Goal: Task Accomplishment & Management: Use online tool/utility

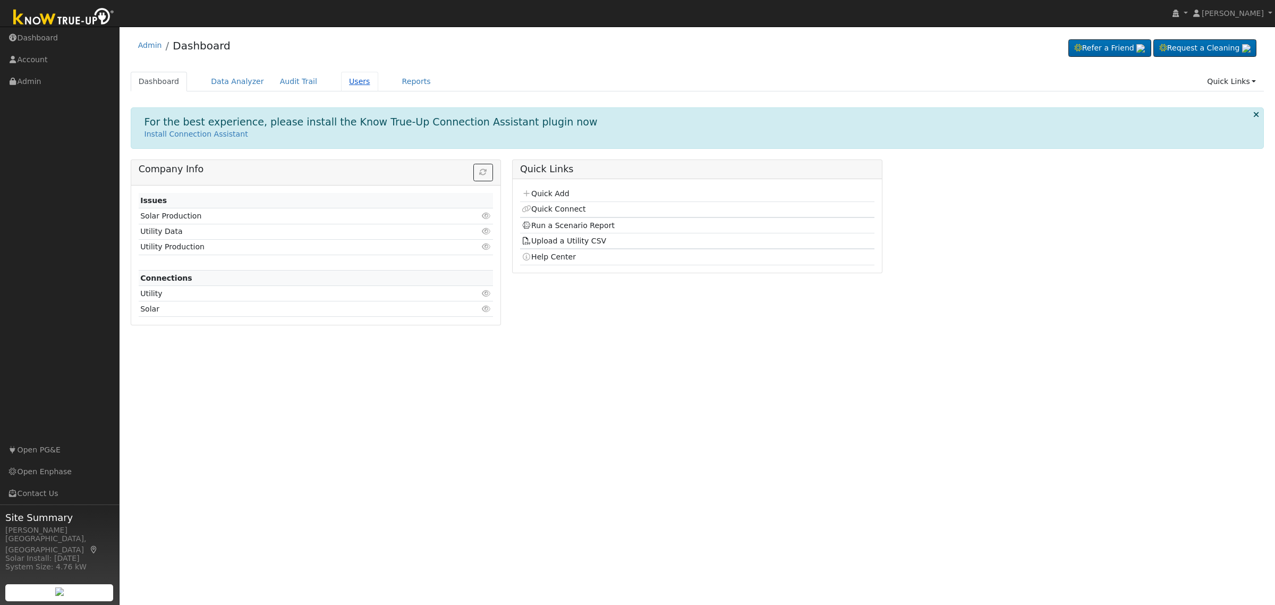
click at [349, 81] on link "Users" at bounding box center [359, 82] width 37 height 20
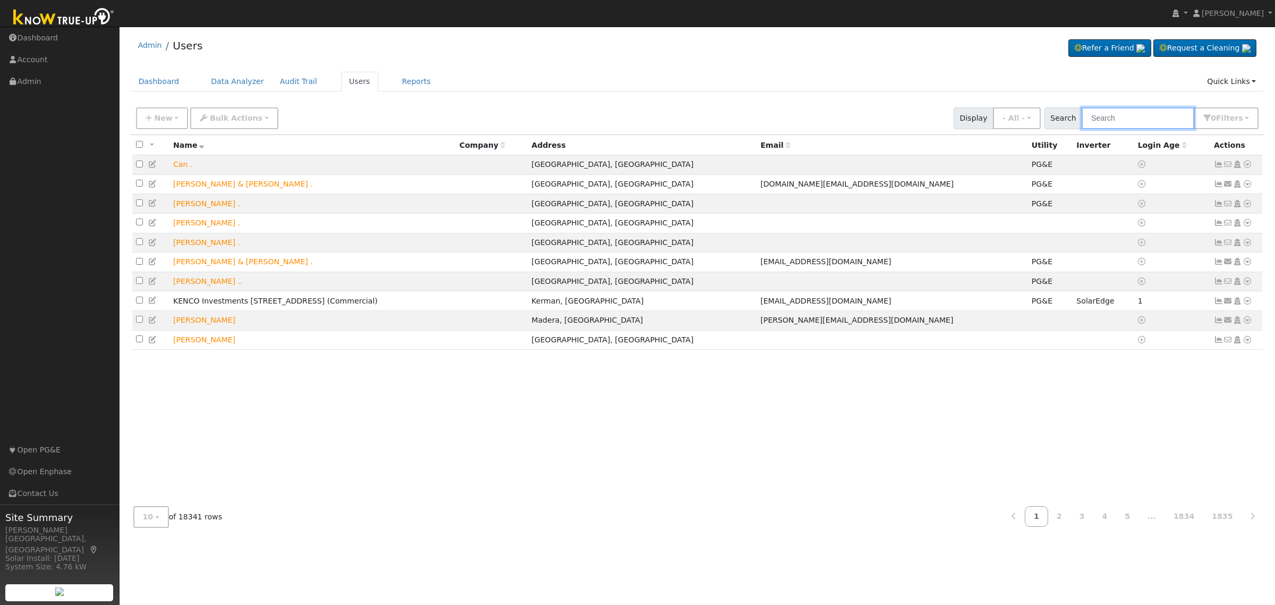
click at [1112, 109] on input "text" at bounding box center [1138, 118] width 113 height 22
paste input "2575 W. Lake Van Ness"
type input "2575 W. Lake Van Ness"
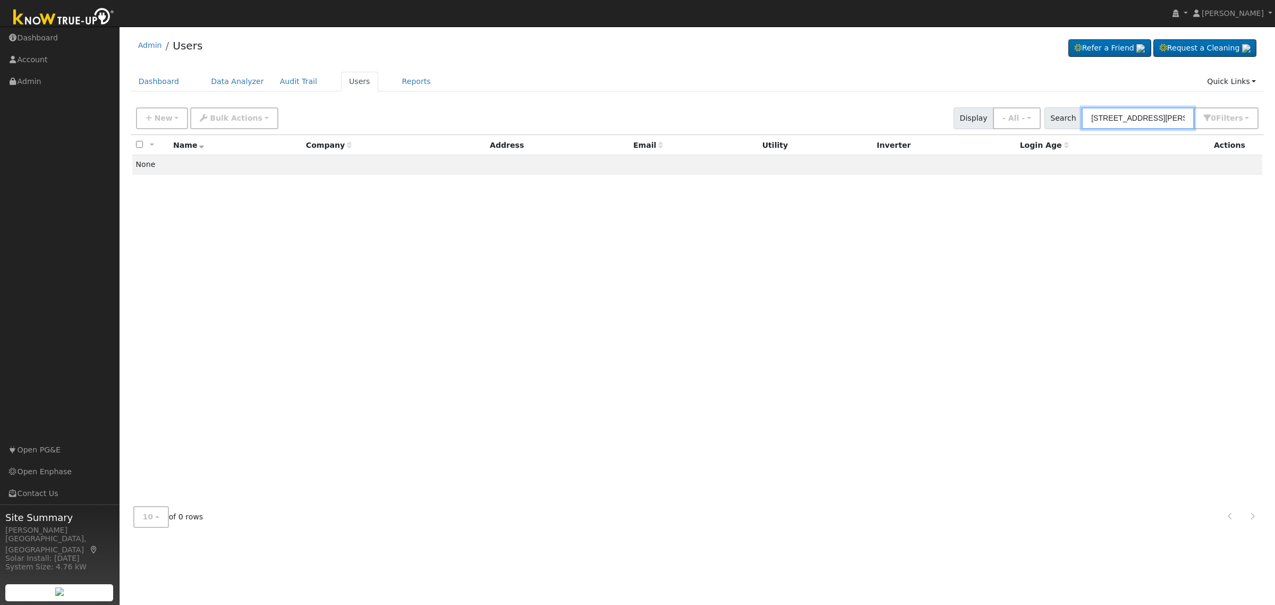
click at [1167, 115] on input "2575 W. Lake Van Ness" at bounding box center [1138, 118] width 113 height 22
paste input "Elizabeth Heng"
type input "Elizabeth Heng"
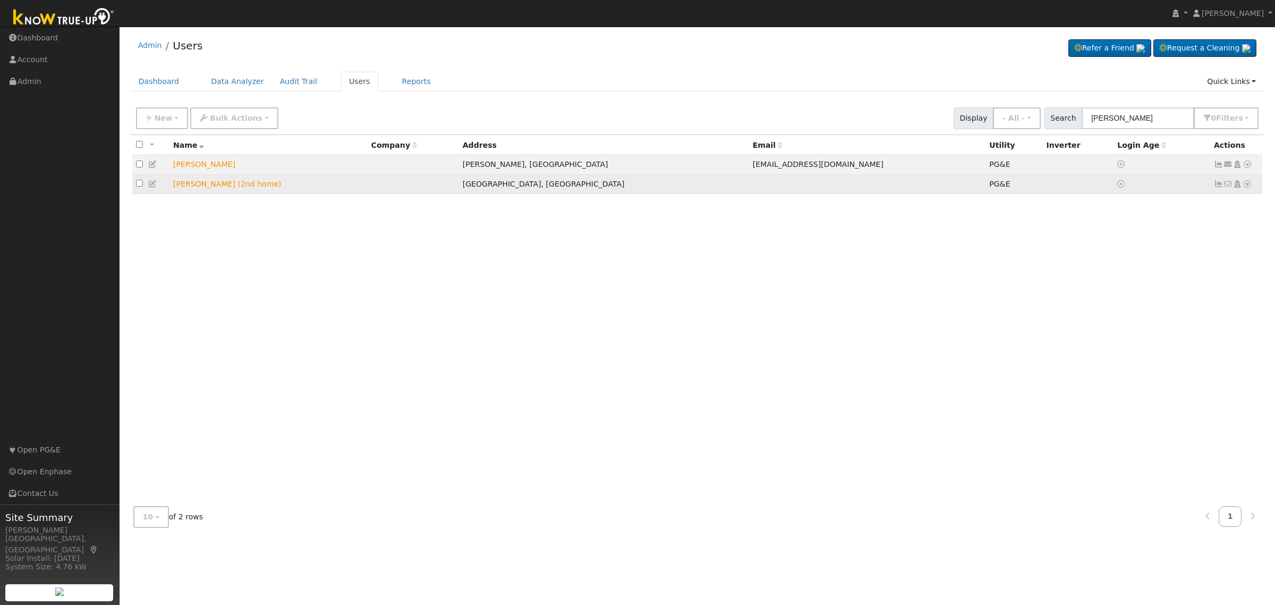
click at [1249, 184] on icon at bounding box center [1248, 183] width 10 height 7
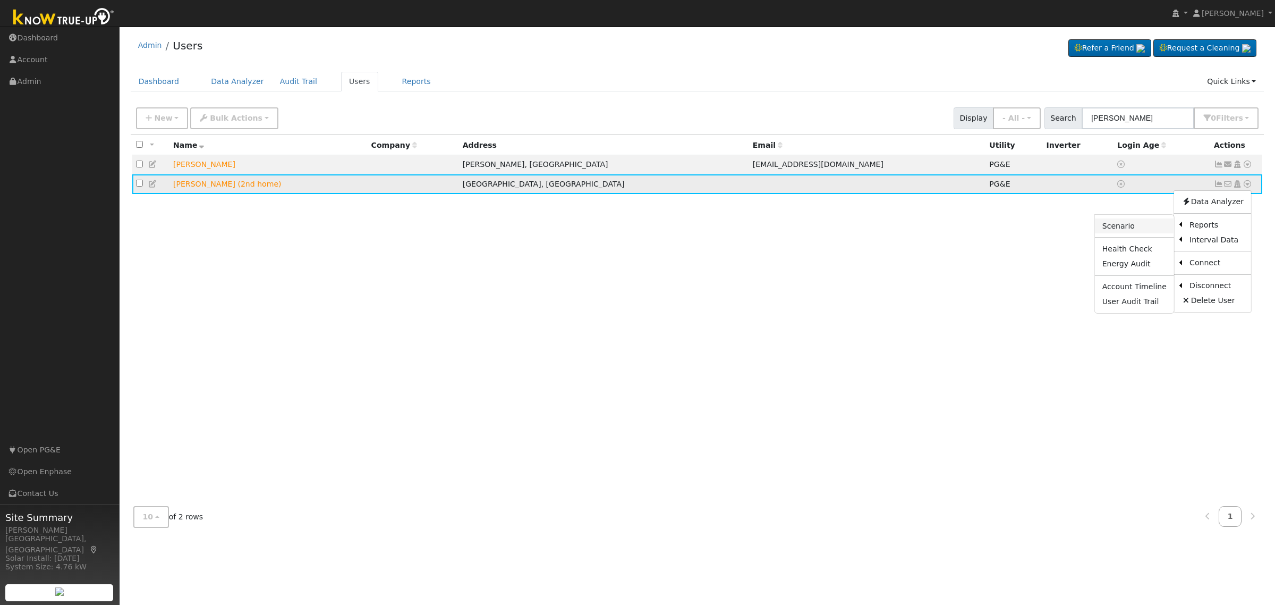
click at [1150, 230] on link "Scenario" at bounding box center [1134, 225] width 79 height 15
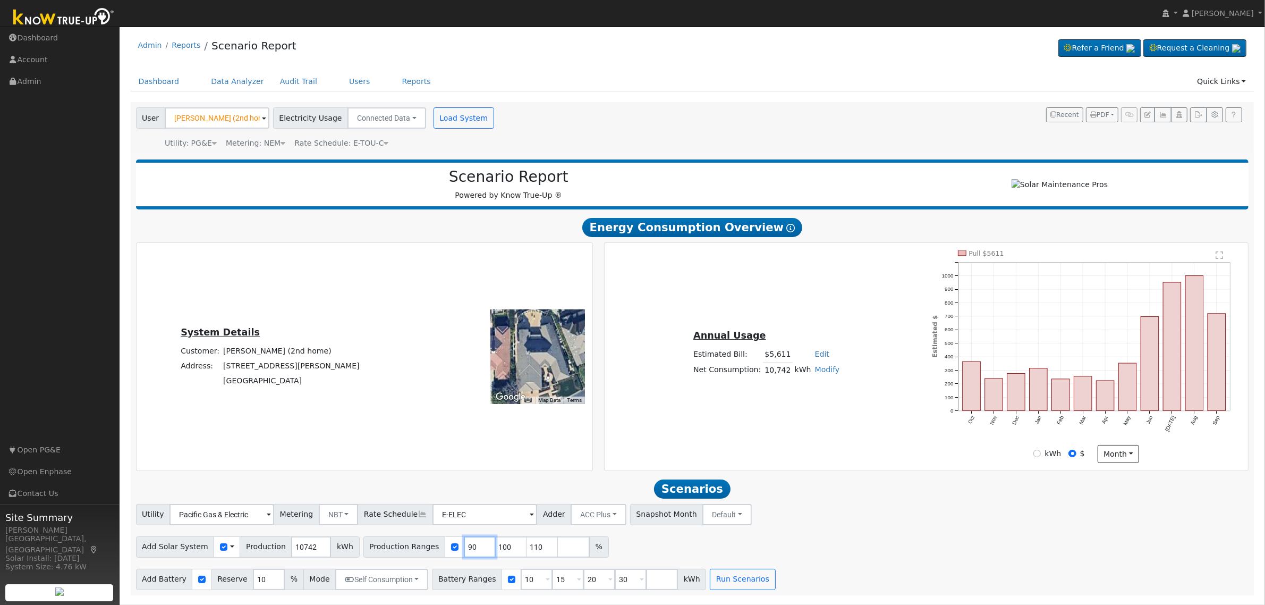
click at [464, 557] on input "90" at bounding box center [480, 546] width 32 height 21
type input "100"
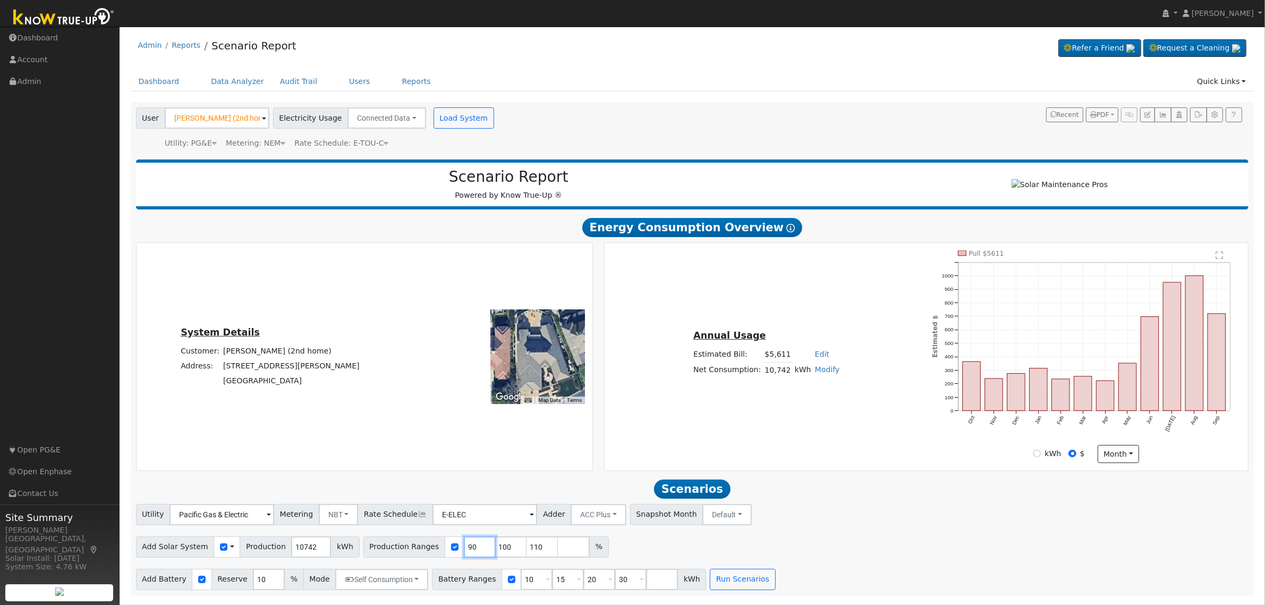
type input "110"
click at [464, 557] on input "100" at bounding box center [480, 546] width 32 height 21
type input "110"
click at [464, 557] on input "10" at bounding box center [480, 546] width 32 height 21
type input "0"
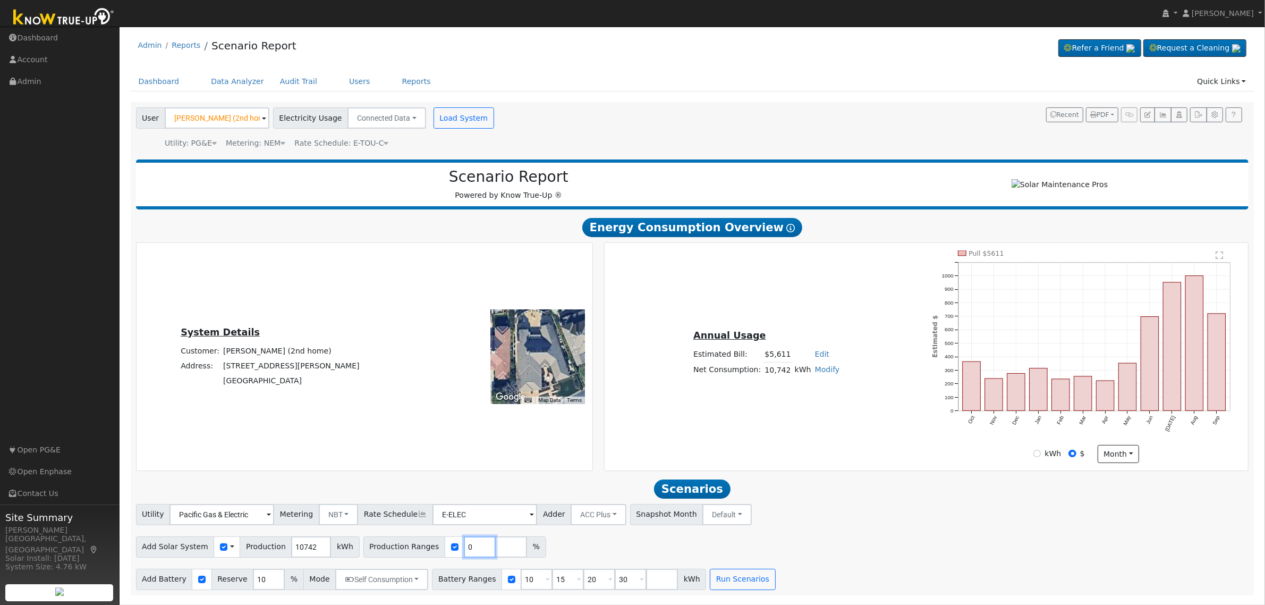
click at [464, 557] on input "0" at bounding box center [480, 546] width 32 height 21
click at [464, 557] on input "number" at bounding box center [480, 546] width 32 height 21
type input "108.91"
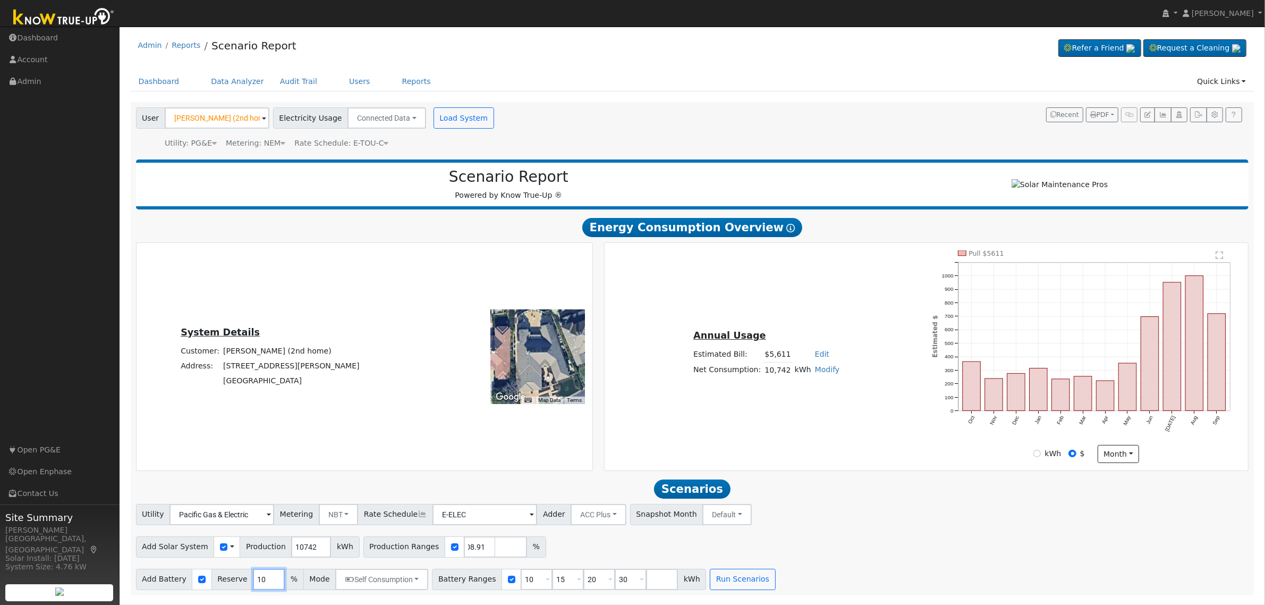
click at [253, 585] on input "10" at bounding box center [269, 579] width 32 height 21
click at [253, 584] on input "10" at bounding box center [269, 579] width 32 height 21
type input "20"
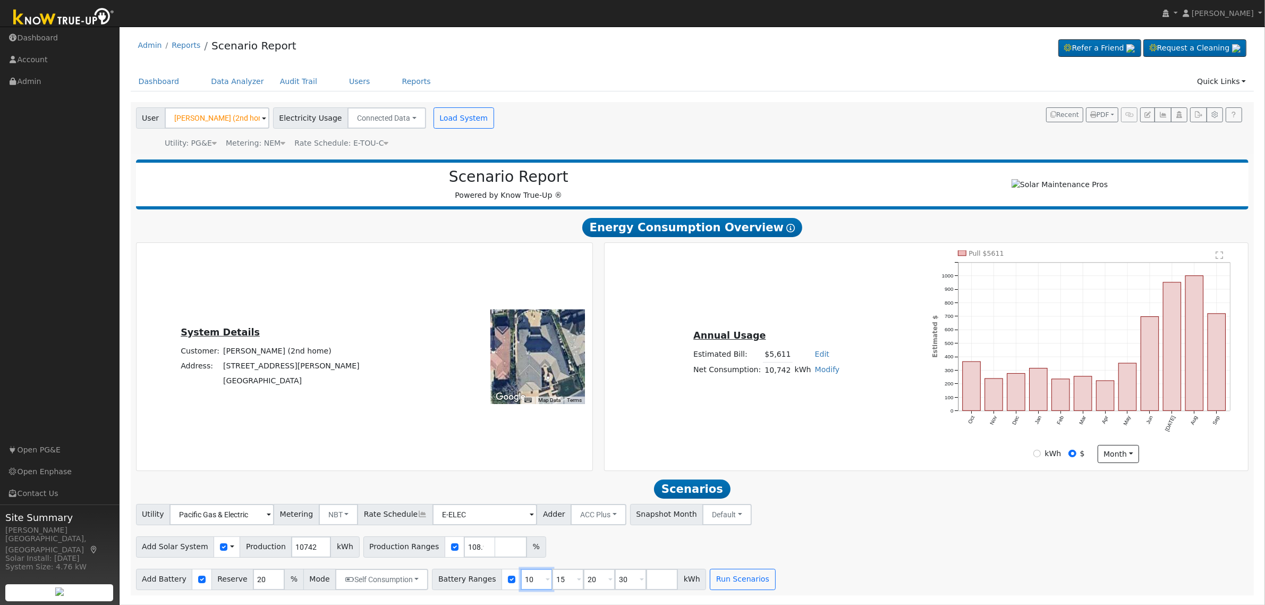
click at [521, 583] on input "10" at bounding box center [537, 579] width 32 height 21
type input "15"
type input "20"
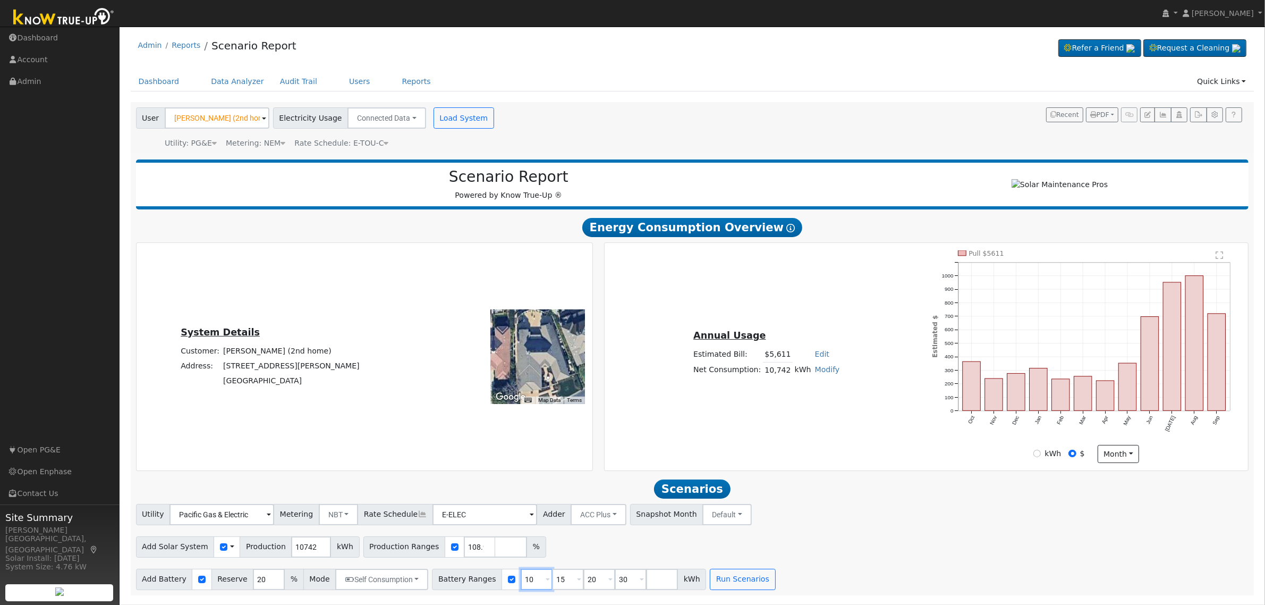
type input "30"
click at [521, 583] on input "15" at bounding box center [537, 579] width 32 height 21
type input "20"
type input "30"
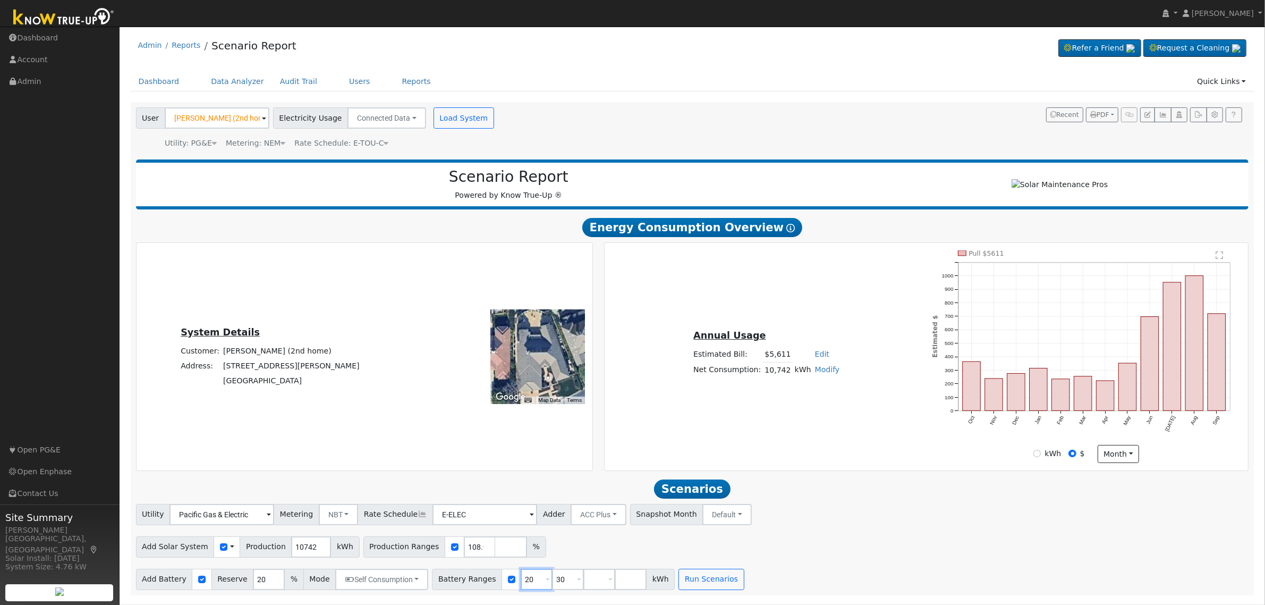
click at [521, 583] on input "20" at bounding box center [537, 579] width 32 height 21
type input "30"
click at [521, 583] on input "number" at bounding box center [537, 579] width 32 height 21
type input "13.5"
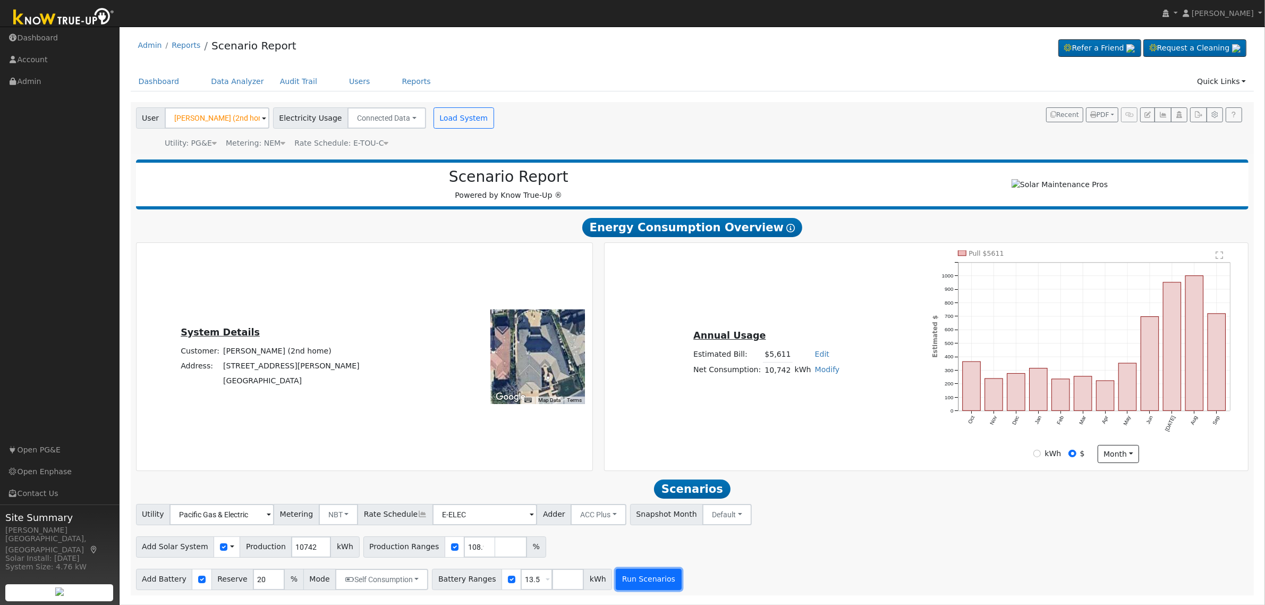
click at [639, 581] on button "Run Scenarios" at bounding box center [648, 579] width 65 height 21
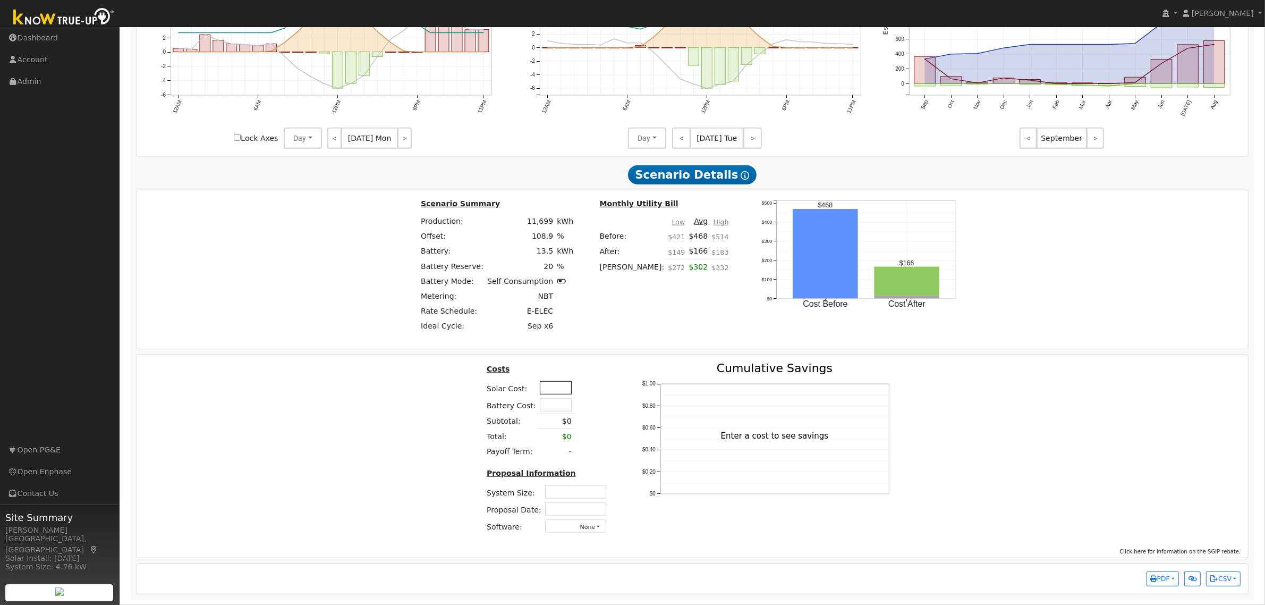
scroll to position [798, 0]
click at [553, 400] on input "text" at bounding box center [556, 404] width 32 height 13
click at [553, 384] on input "text" at bounding box center [556, 387] width 32 height 13
type input "$27,400"
click at [542, 401] on input "text" at bounding box center [556, 404] width 32 height 13
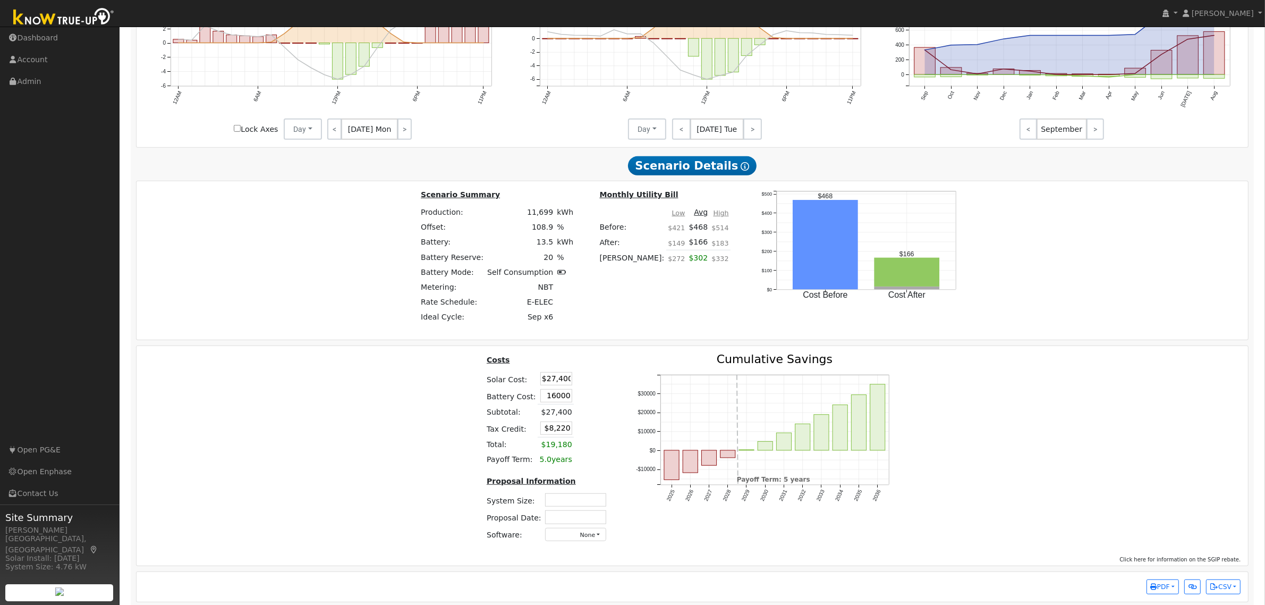
type input "$16,000"
type input "$13,020"
click at [350, 405] on div "Costs Solar Cost: $27,400 Battery Cost: $16,000 Subtotal: $27,400 Tax Credit: $…" at bounding box center [693, 451] width 1120 height 197
click at [583, 506] on input "text" at bounding box center [575, 499] width 61 height 13
type input "8.61"
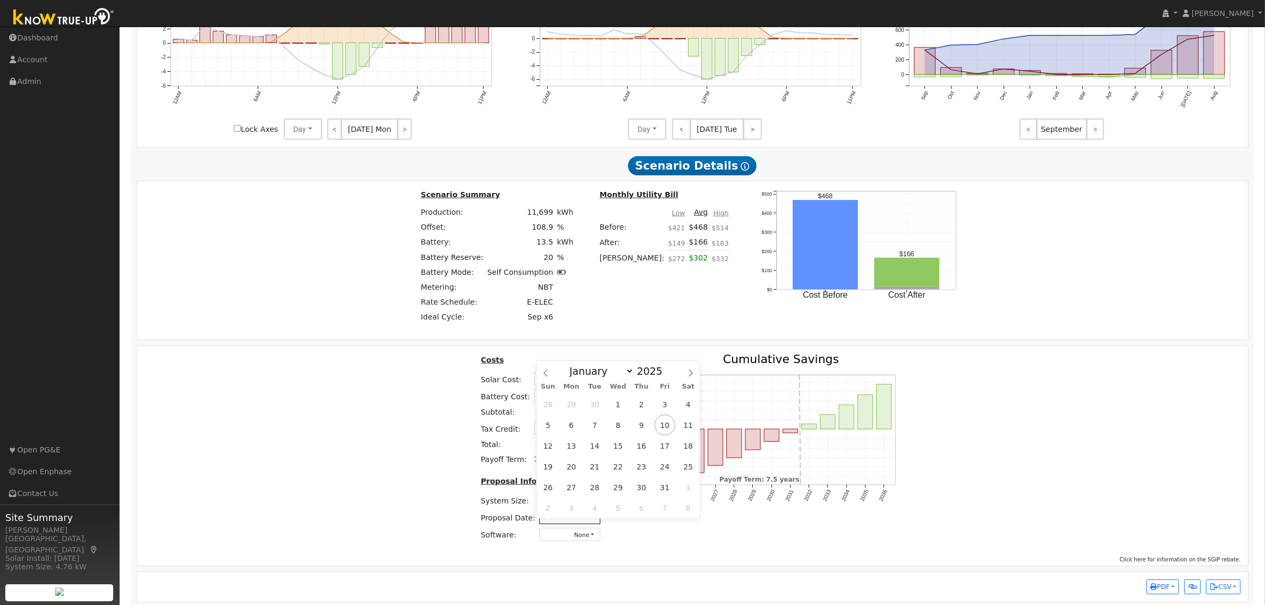
click at [578, 523] on input "text" at bounding box center [569, 516] width 61 height 13
click at [659, 425] on span "10" at bounding box center [665, 424] width 21 height 21
type input "[DATE]"
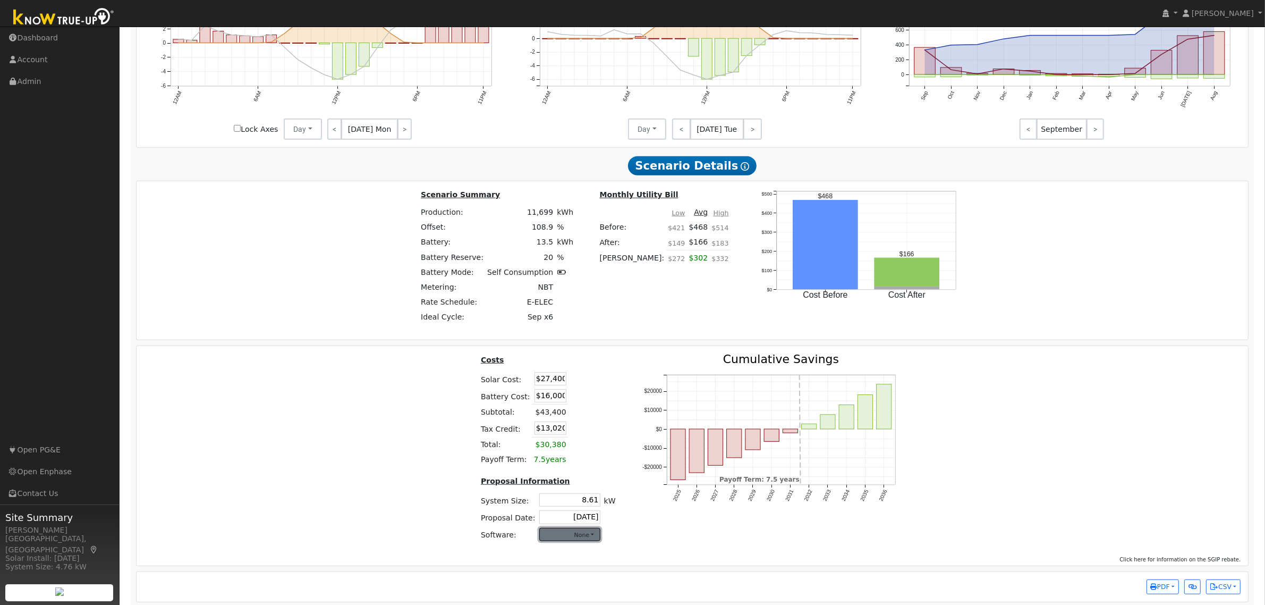
click at [574, 541] on button "None" at bounding box center [569, 534] width 61 height 13
click at [546, 447] on link "Aurora" at bounding box center [559, 440] width 76 height 15
click at [1079, 486] on div "Costs Solar Cost: $27,400 Battery Cost: $16,000 Subtotal: $43,400 Tax Credit: $…" at bounding box center [693, 451] width 1120 height 197
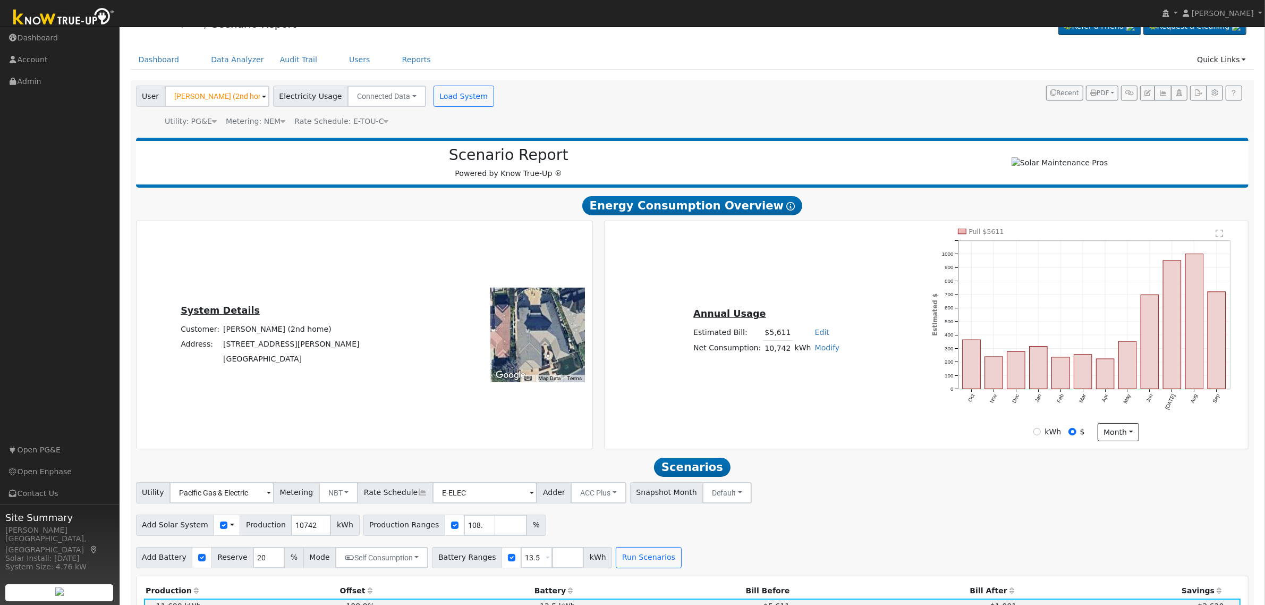
scroll to position [0, 0]
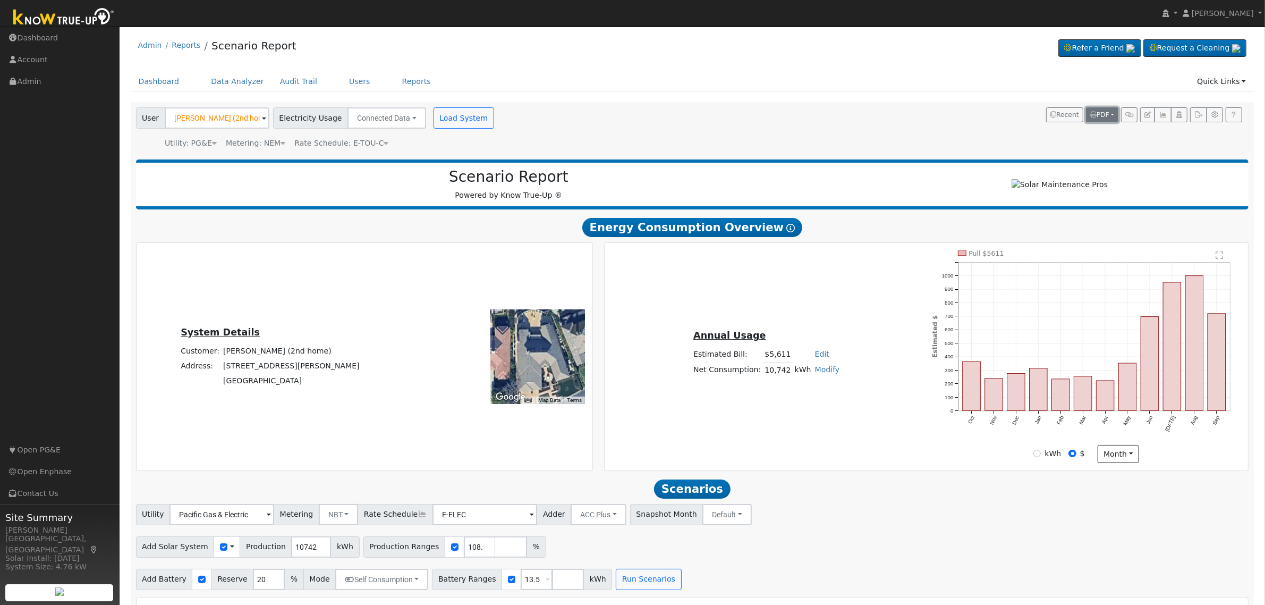
click at [1103, 111] on span "PDF" at bounding box center [1099, 114] width 19 height 7
click at [1015, 184] on link "Both" at bounding box center [1051, 182] width 133 height 15
click at [1100, 118] on span "PDF" at bounding box center [1099, 114] width 19 height 7
click at [1031, 186] on link "Both" at bounding box center [1051, 182] width 133 height 15
drag, startPoint x: 304, startPoint y: 391, endPoint x: 238, endPoint y: 375, distance: 68.2
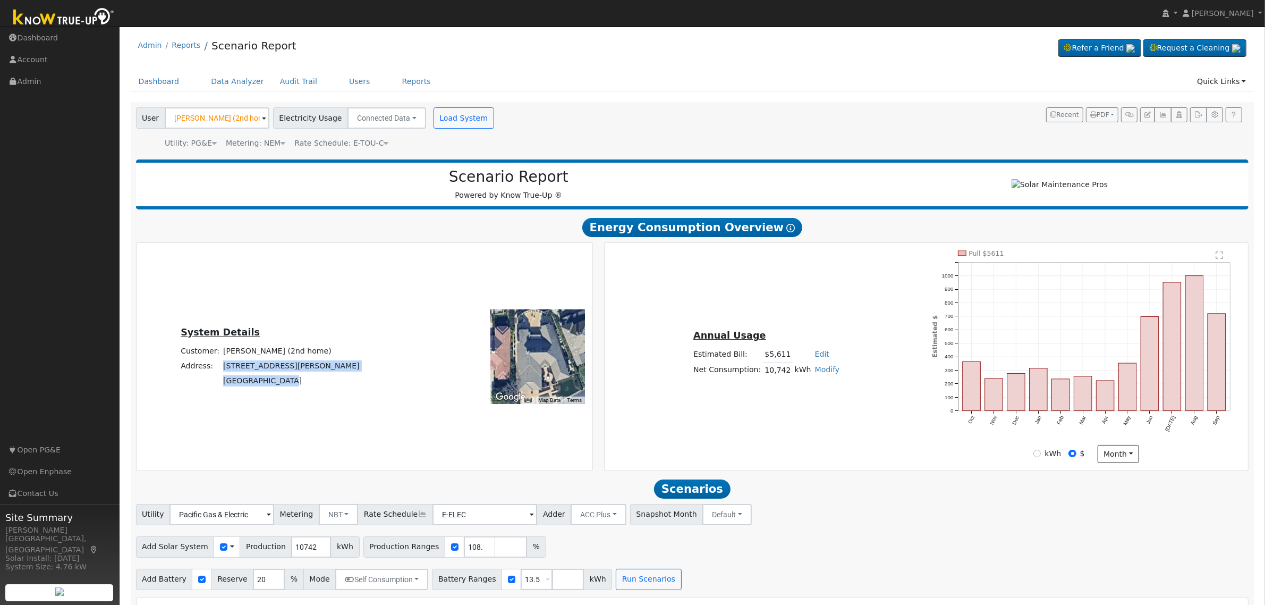
click at [238, 375] on tbody "Customer: [PERSON_NAME] (2nd home) Address: [STREET_ADDRESS][PERSON_NAME]" at bounding box center [270, 365] width 183 height 45
copy tbody "[STREET_ADDRESS][PERSON_NAME]"
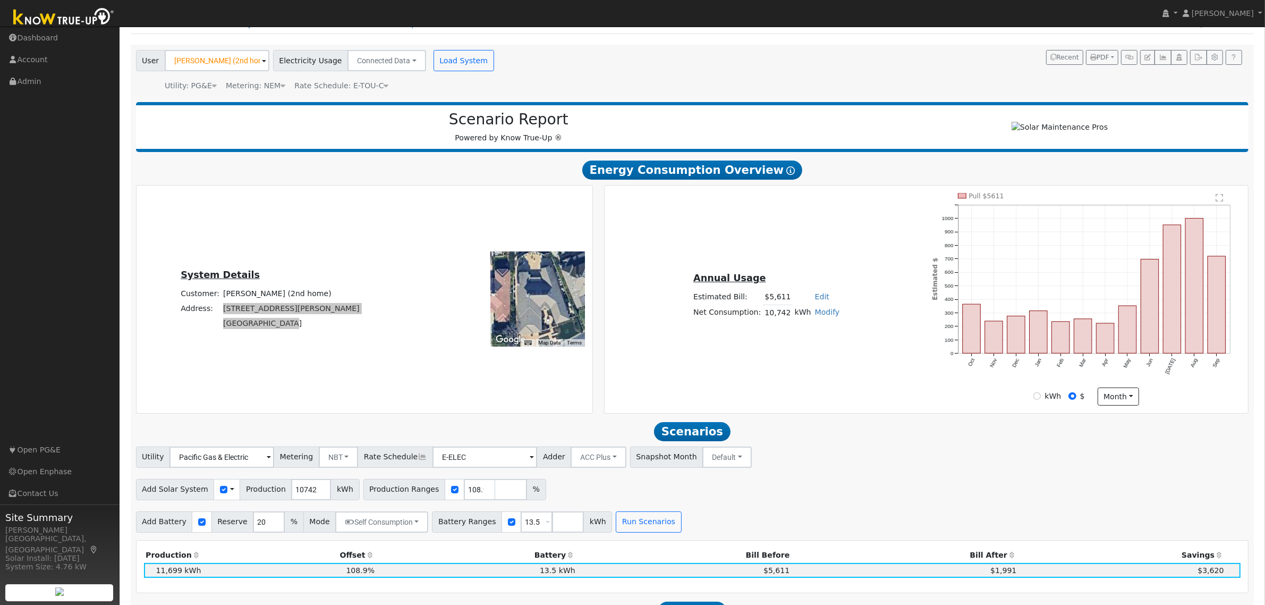
scroll to position [133, 0]
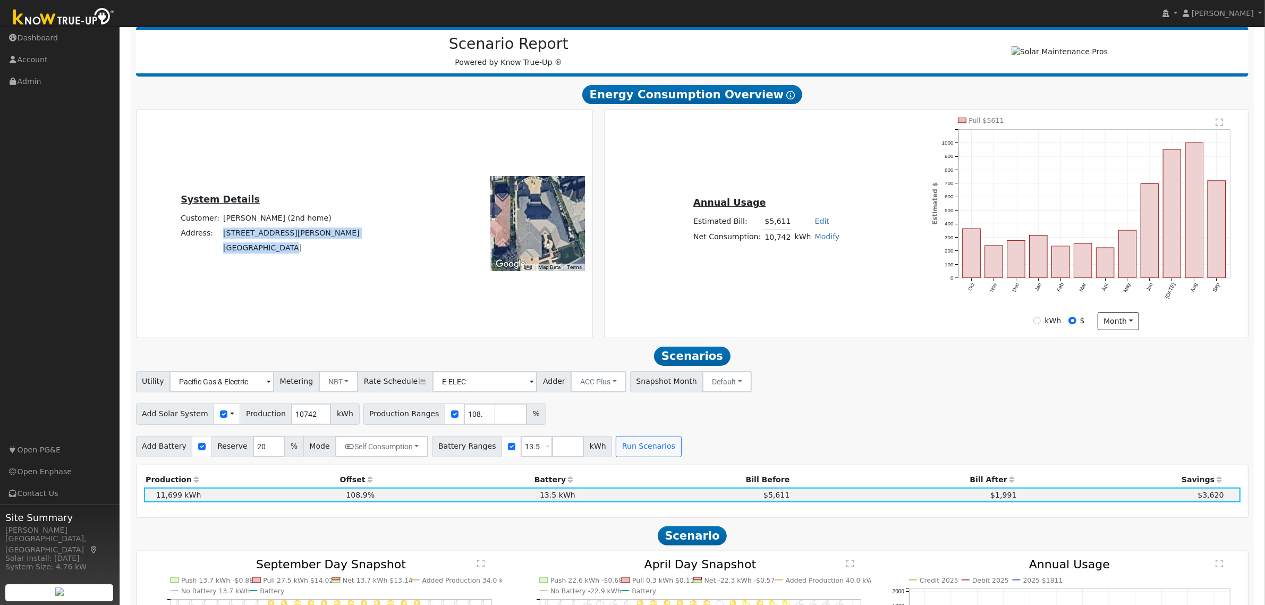
copy tbody "[STREET_ADDRESS][PERSON_NAME]"
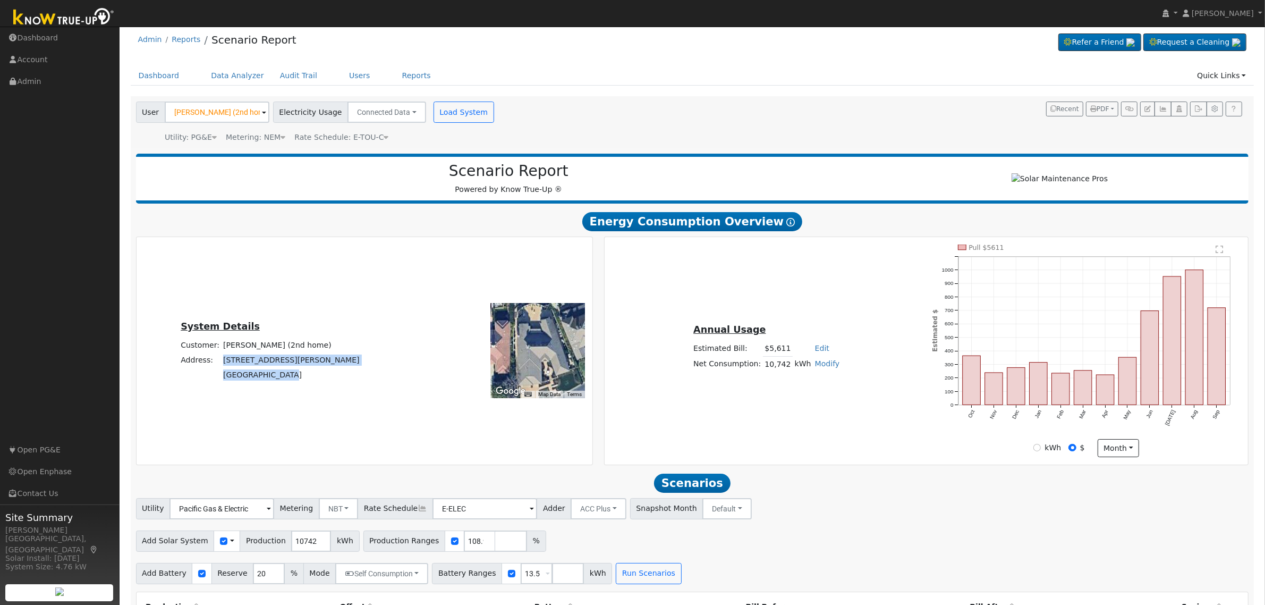
scroll to position [0, 0]
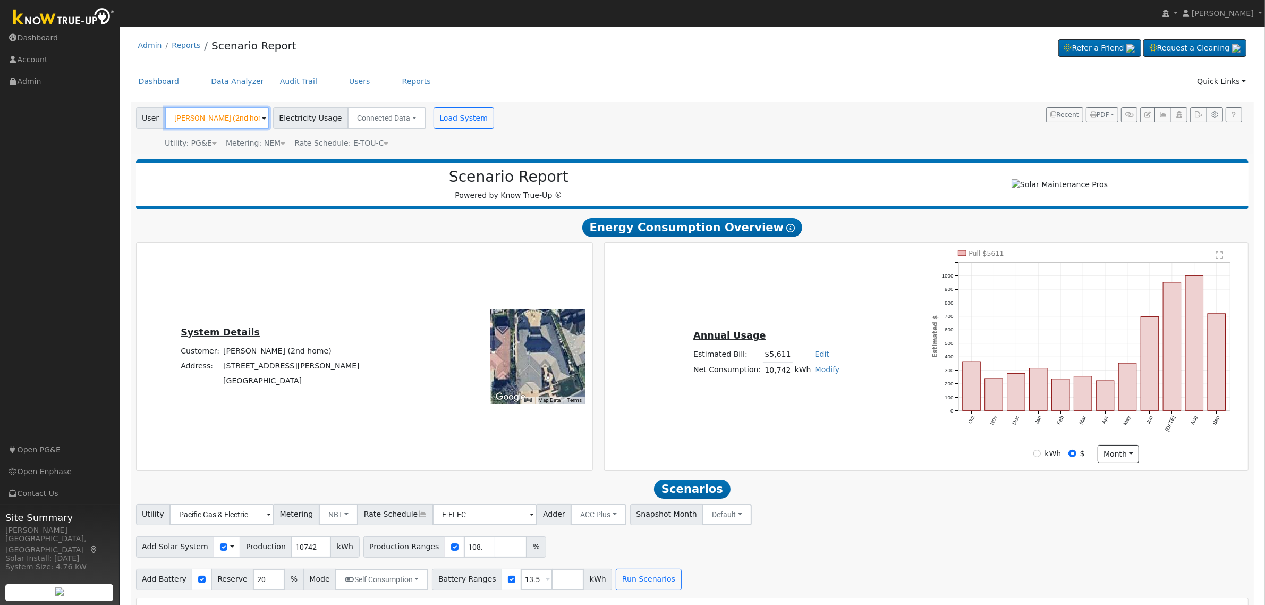
click at [228, 116] on input "[PERSON_NAME] (2nd home)" at bounding box center [217, 117] width 105 height 21
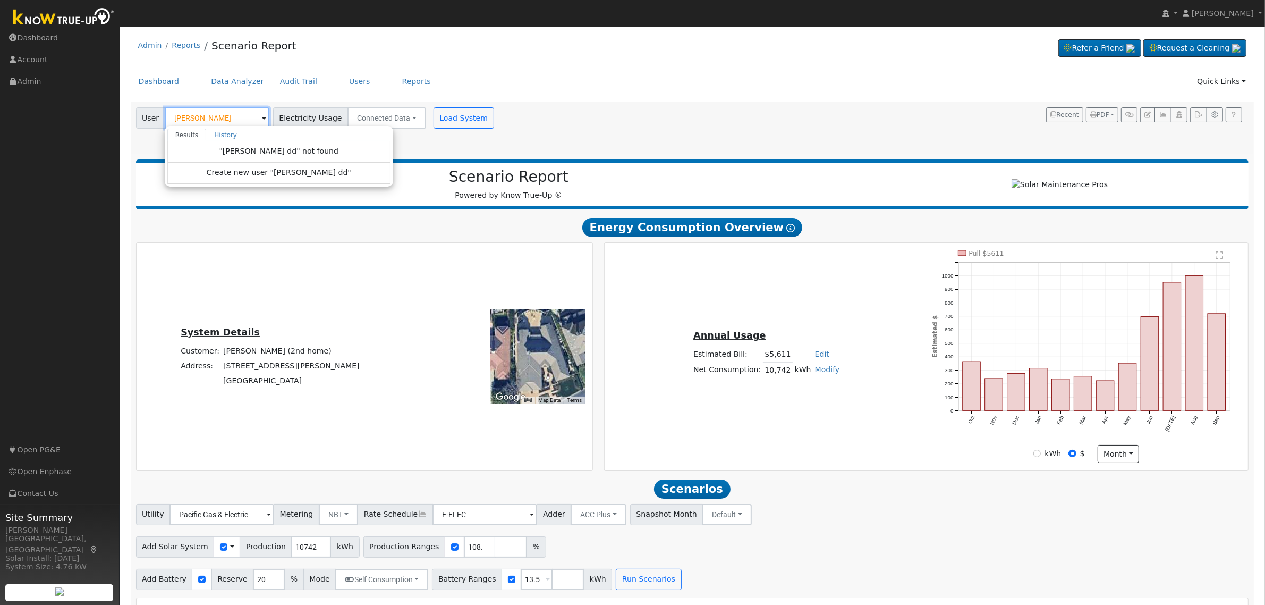
type input "[PERSON_NAME]"
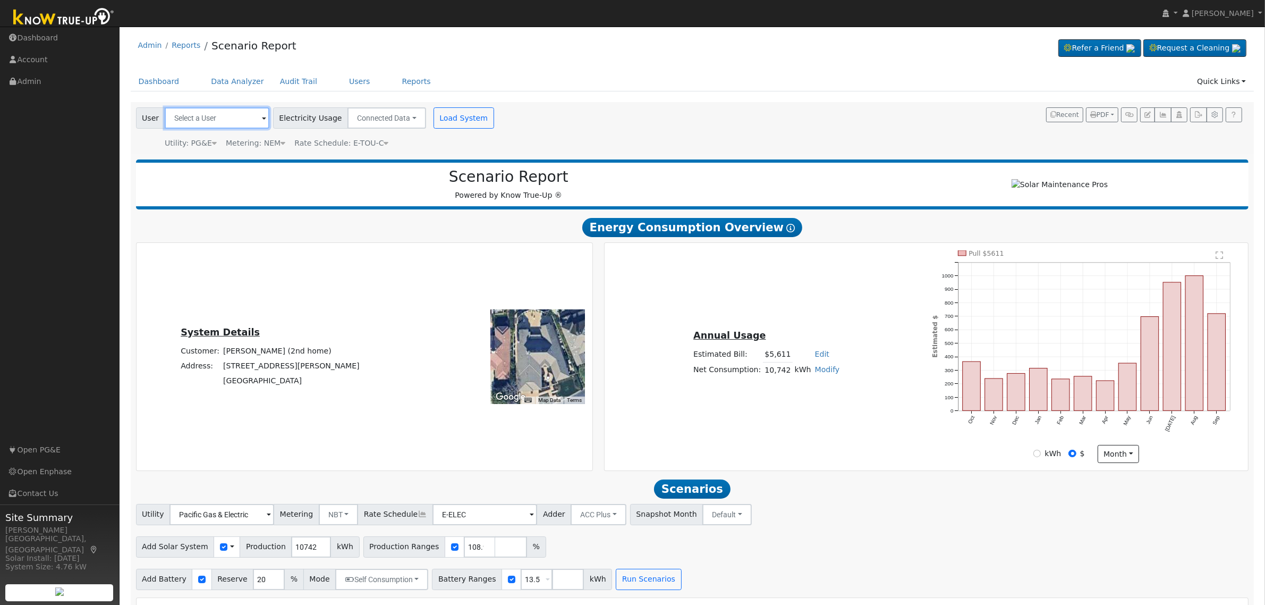
paste input "[PERSON_NAME]"
type input "[PERSON_NAME]"
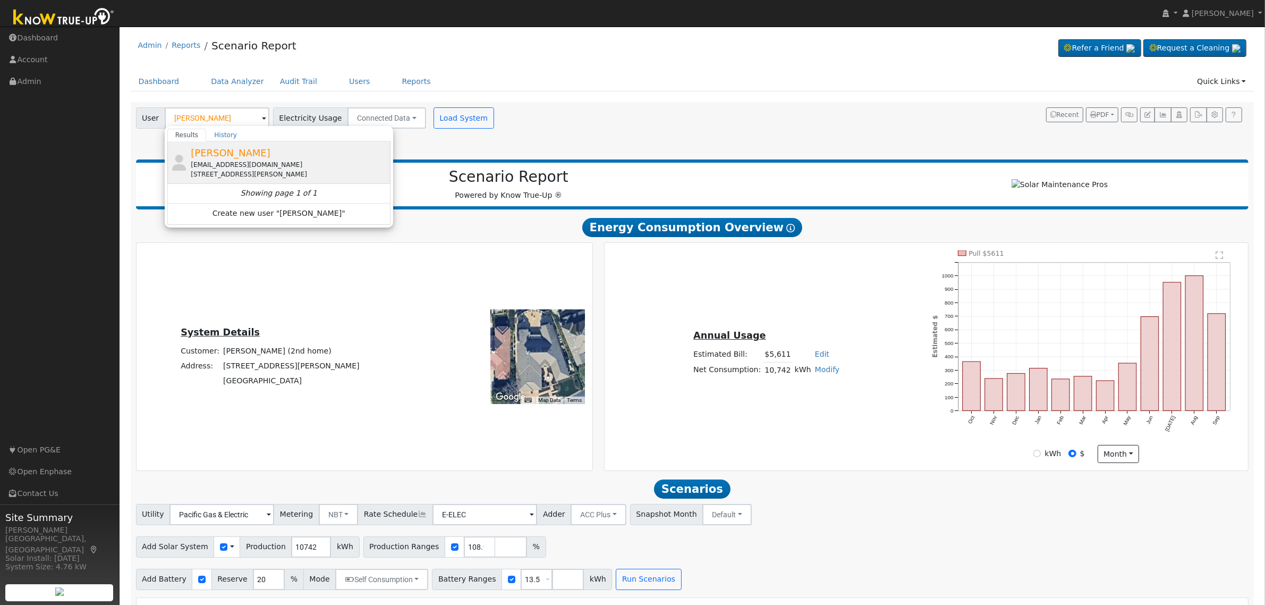
click at [232, 161] on div "[EMAIL_ADDRESS][DOMAIN_NAME]" at bounding box center [289, 165] width 197 height 10
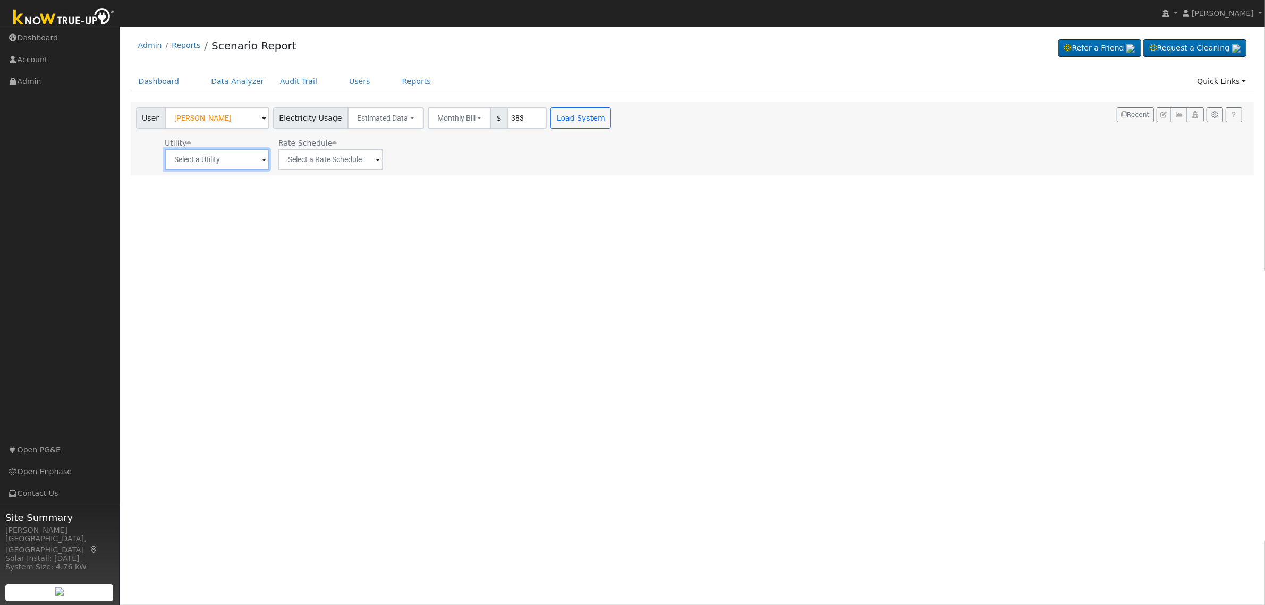
click at [234, 164] on input "text" at bounding box center [217, 159] width 105 height 21
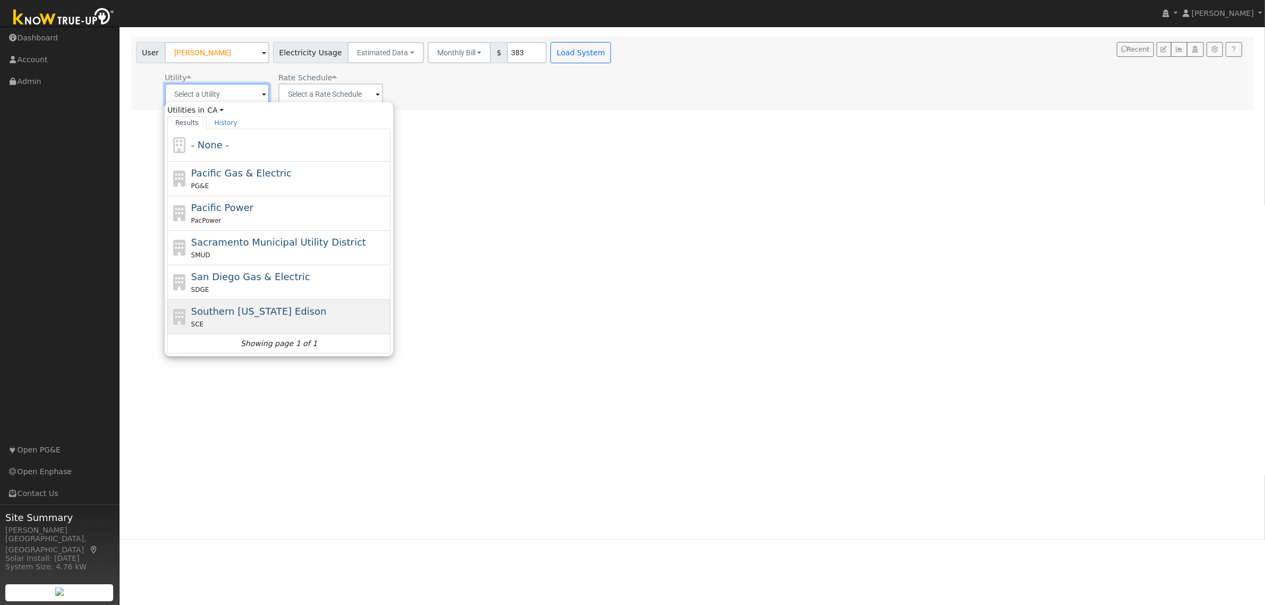
scroll to position [66, 0]
click at [253, 318] on div "Southern [US_STATE] Edison SCE" at bounding box center [289, 316] width 197 height 26
type input "Southern [US_STATE] Edison"
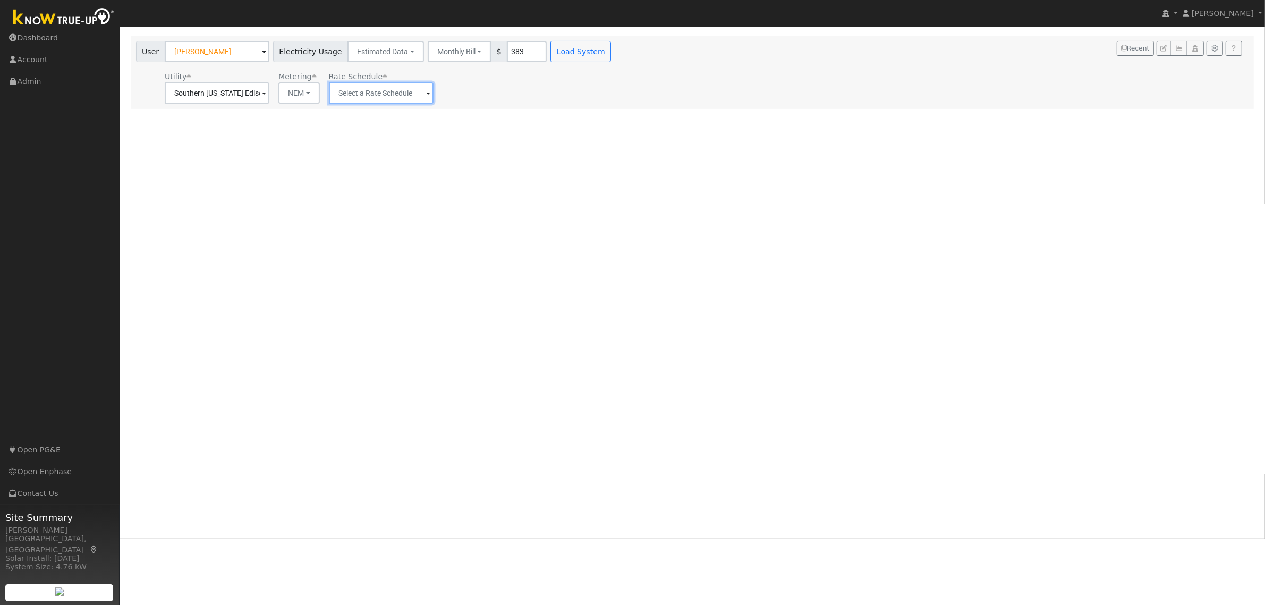
click at [385, 96] on input "text" at bounding box center [381, 92] width 105 height 21
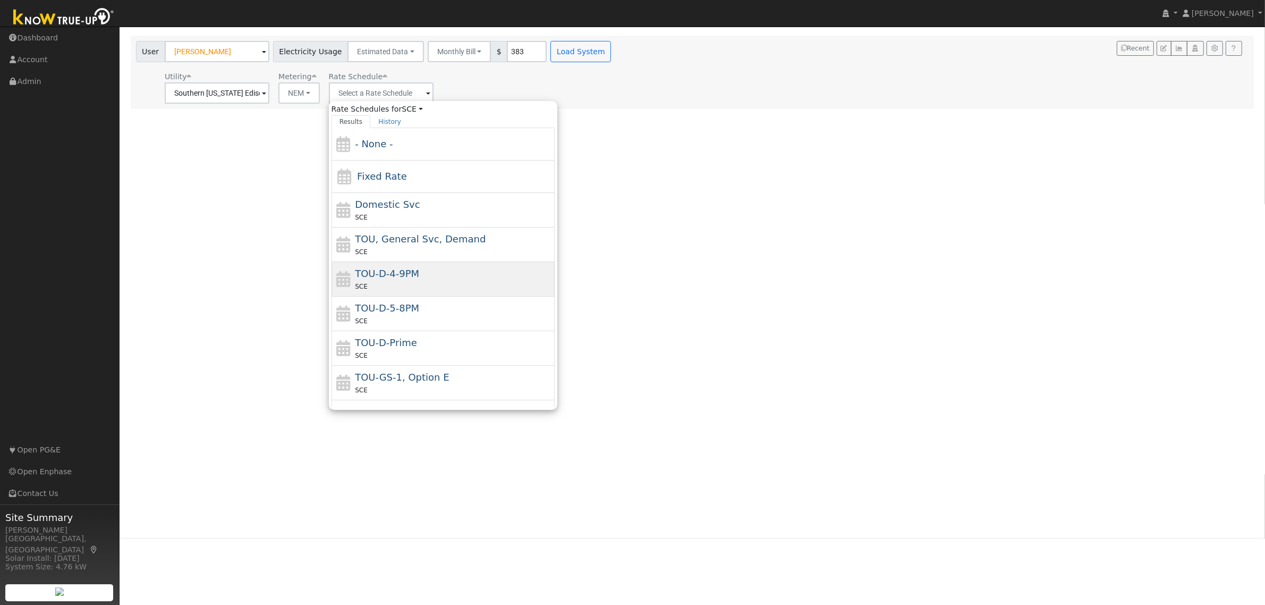
click at [404, 279] on span "TOU-D-4-9PM" at bounding box center [387, 273] width 64 height 11
type input "TOU-D-4-9PM"
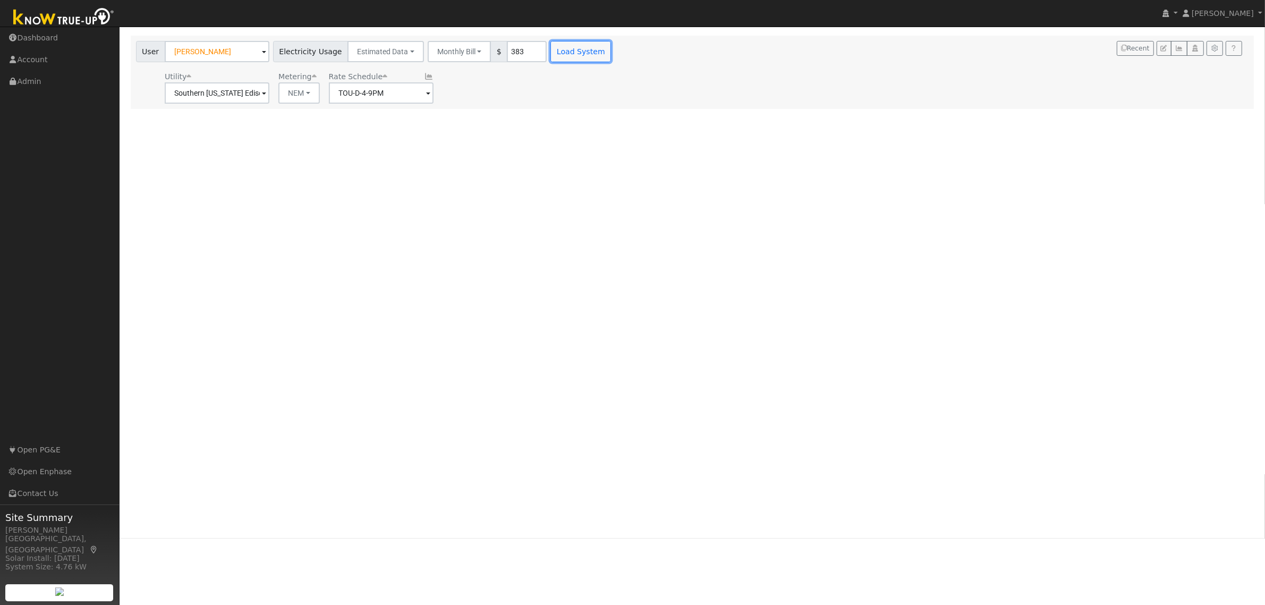
click at [563, 48] on button "Load System" at bounding box center [580, 51] width 61 height 21
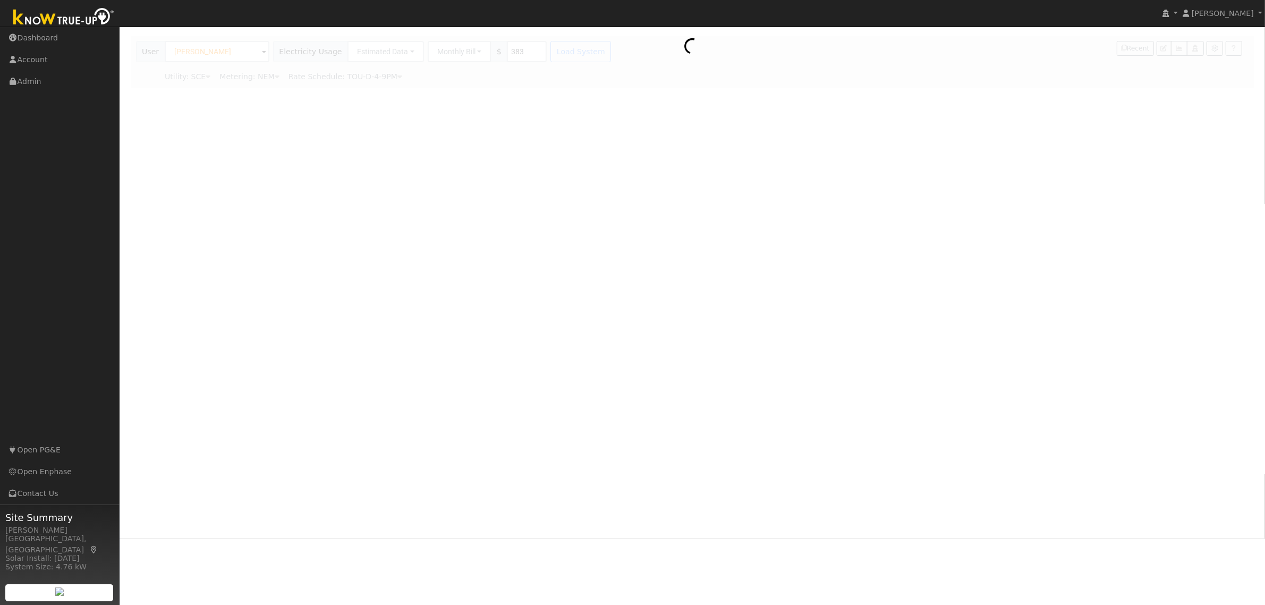
scroll to position [0, 0]
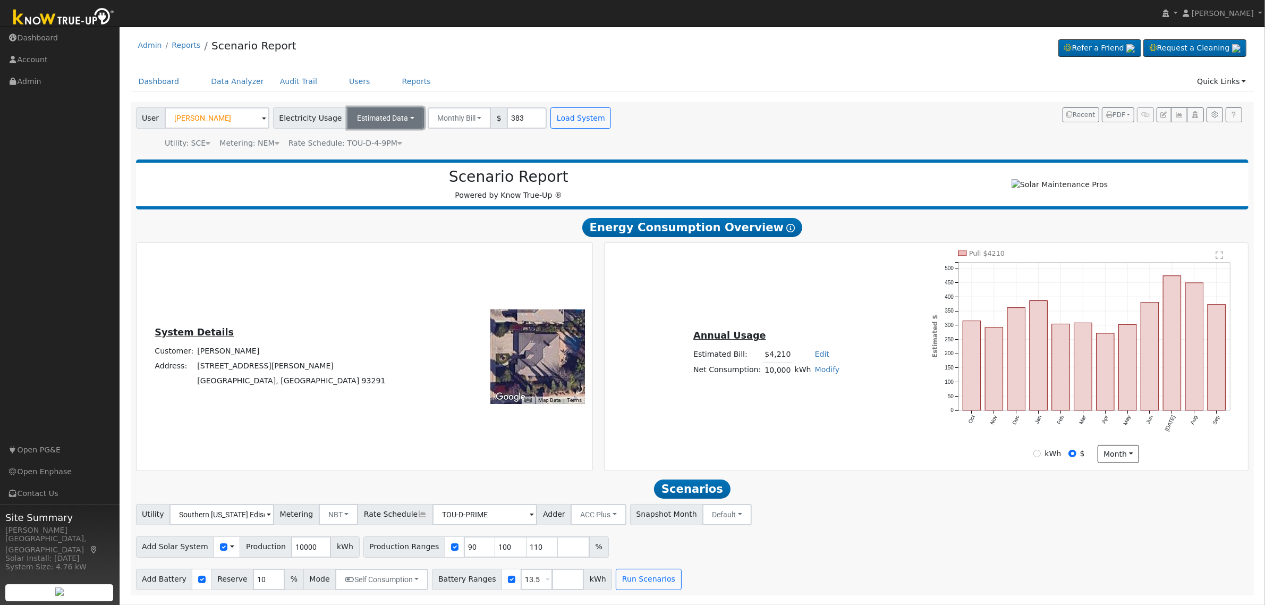
click at [392, 122] on button "Estimated Data" at bounding box center [385, 117] width 77 height 21
click at [716, 132] on div "User [PERSON_NAME] Account Default Account Default Account [STREET_ADDRESS][PER…" at bounding box center [690, 126] width 1113 height 45
click at [463, 117] on button "Monthly Bill" at bounding box center [460, 117] width 64 height 21
click at [451, 141] on link "Annual Consumption" at bounding box center [445, 141] width 93 height 15
click at [525, 116] on input "10000" at bounding box center [542, 117] width 40 height 21
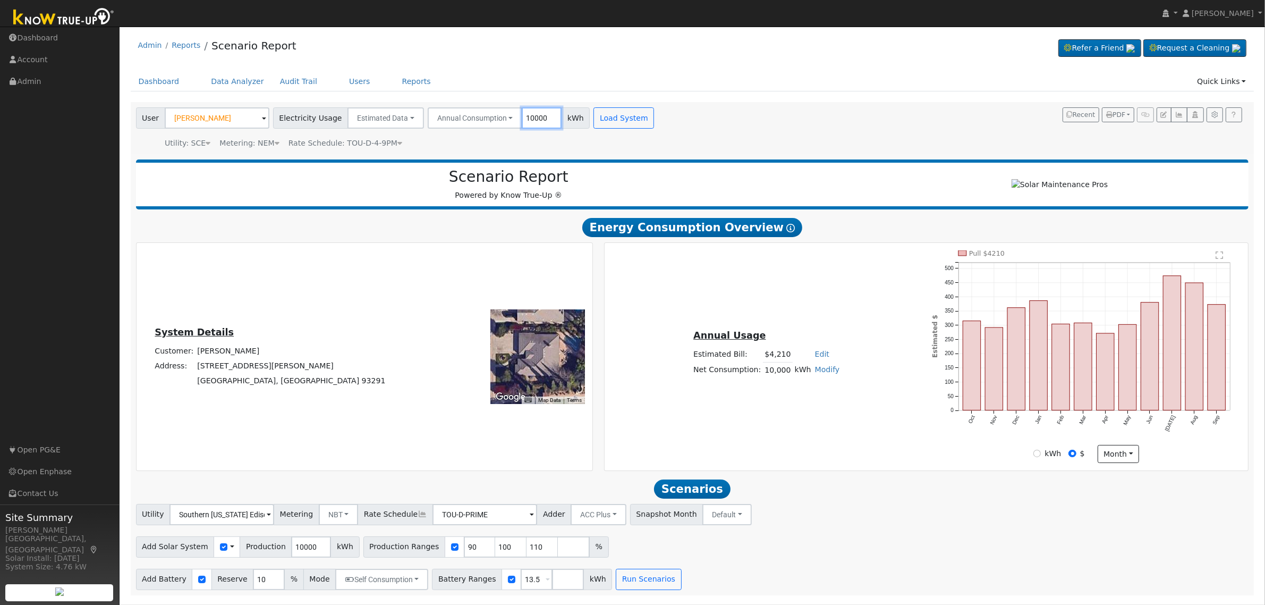
click at [525, 116] on input "10000" at bounding box center [542, 117] width 40 height 21
type input "16752"
click at [613, 122] on button "Load System" at bounding box center [624, 117] width 61 height 21
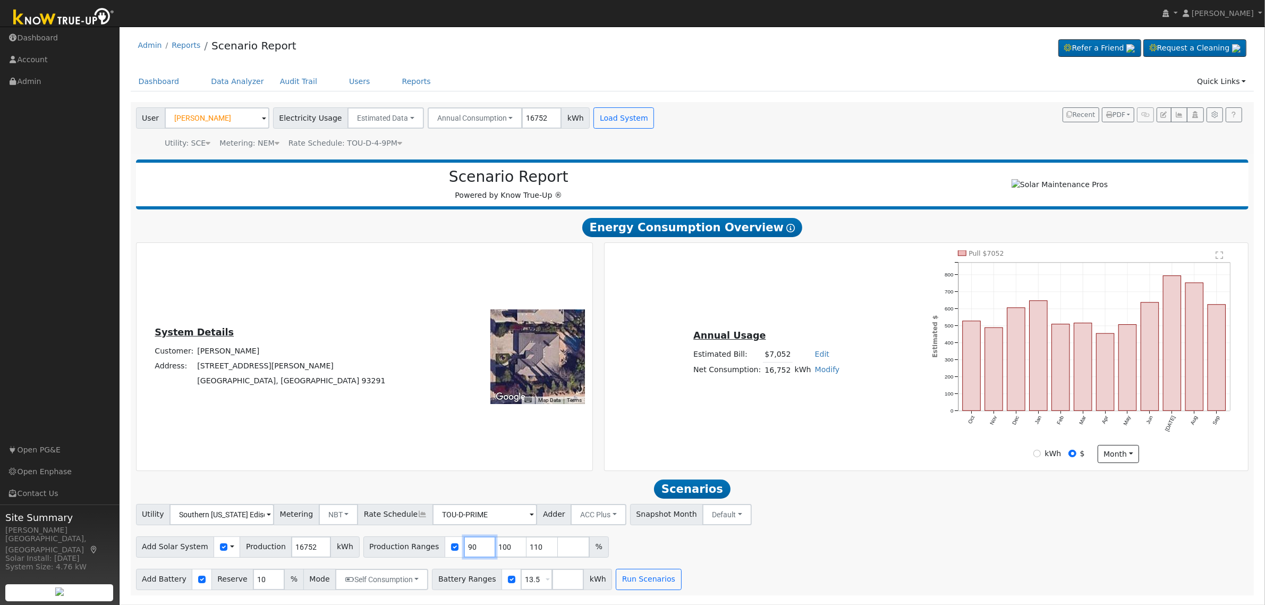
click at [464, 552] on input "90" at bounding box center [480, 546] width 32 height 21
type input "100"
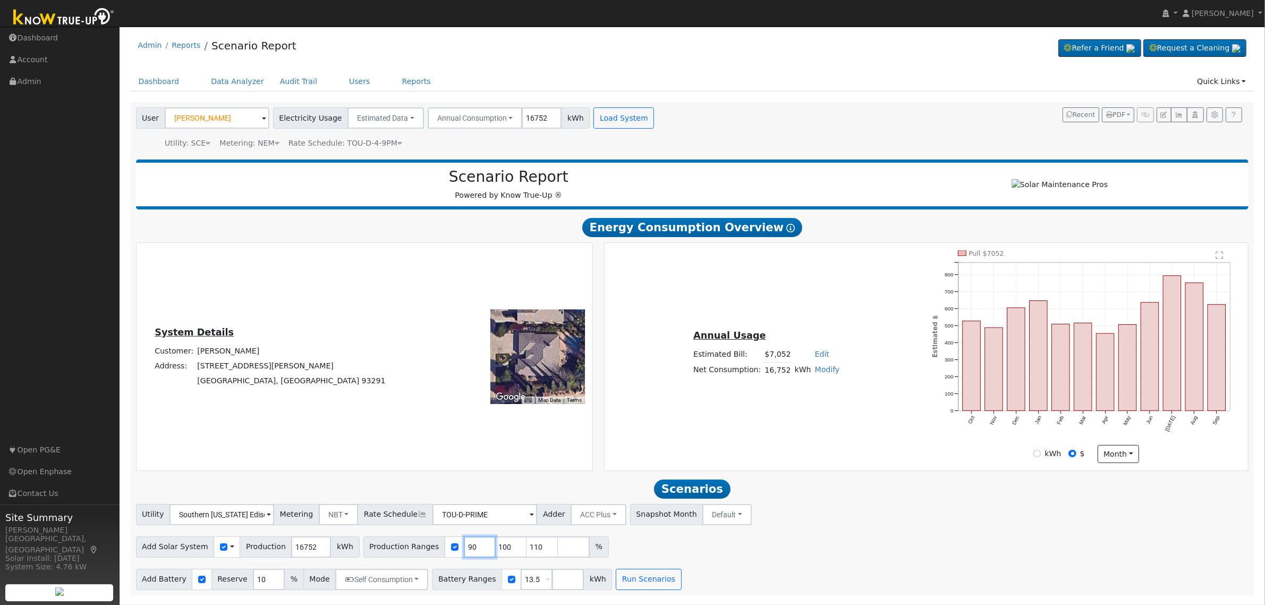
type input "110"
click at [464, 552] on input "100" at bounding box center [480, 546] width 32 height 21
type input "110"
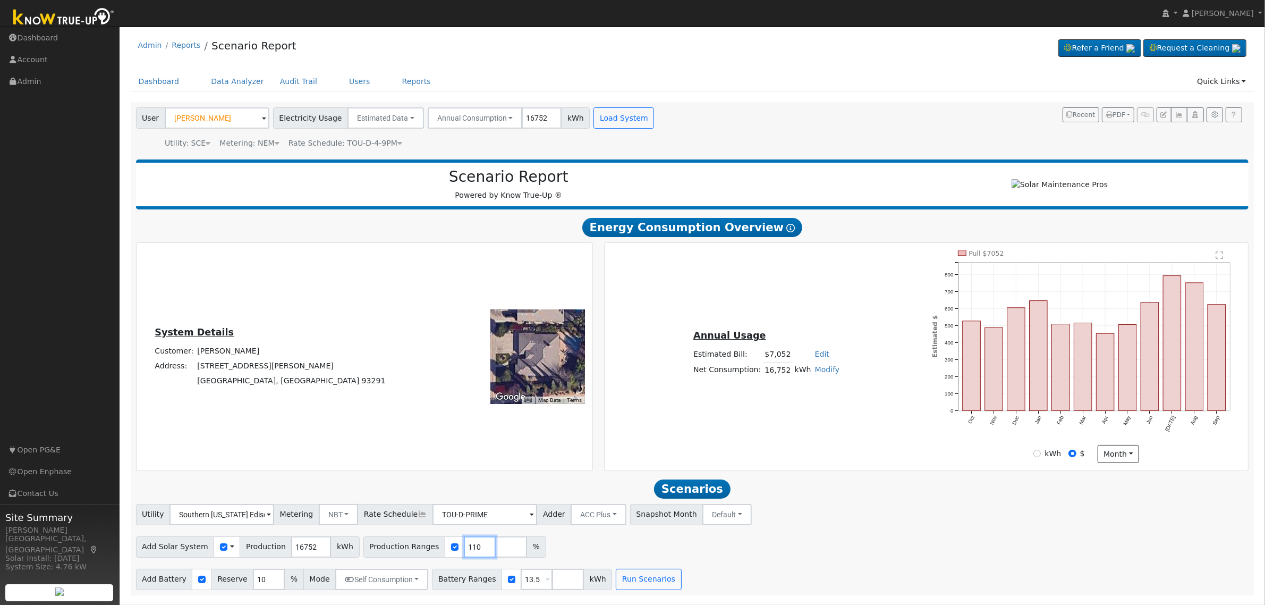
click at [464, 552] on input "110" at bounding box center [480, 546] width 32 height 21
click at [464, 552] on input "number" at bounding box center [480, 546] width 32 height 21
type input "112"
click at [521, 580] on input "13.5" at bounding box center [537, 579] width 32 height 21
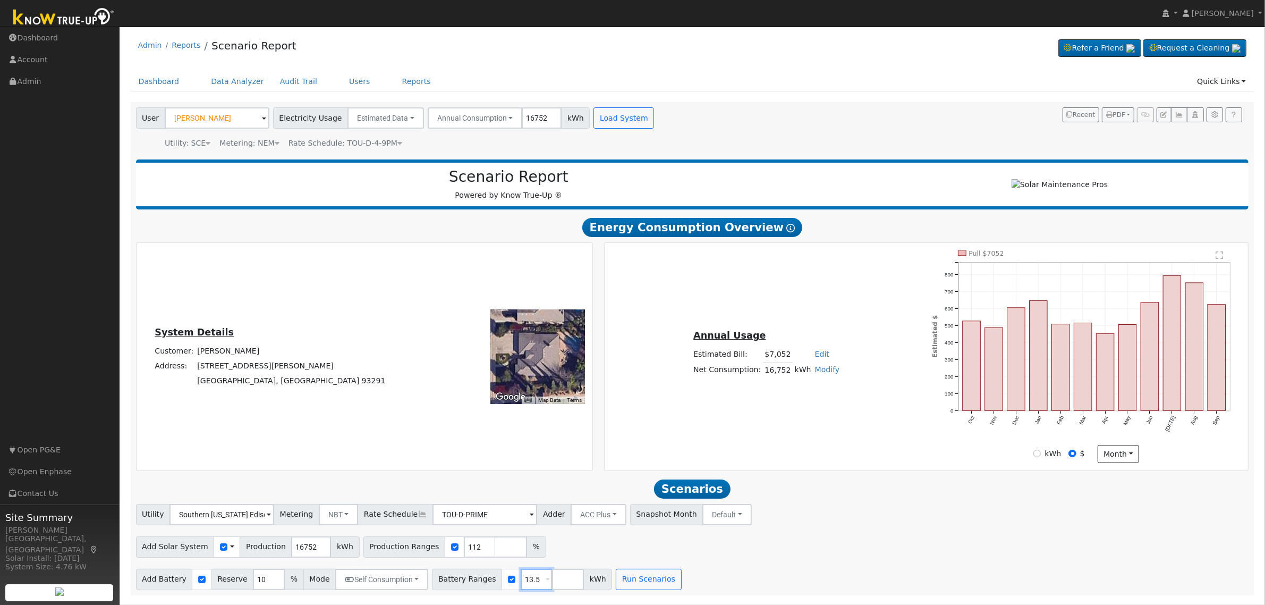
click at [521, 580] on input "13.5" at bounding box center [537, 579] width 32 height 21
click at [521, 580] on input "number" at bounding box center [537, 579] width 32 height 21
type input "30"
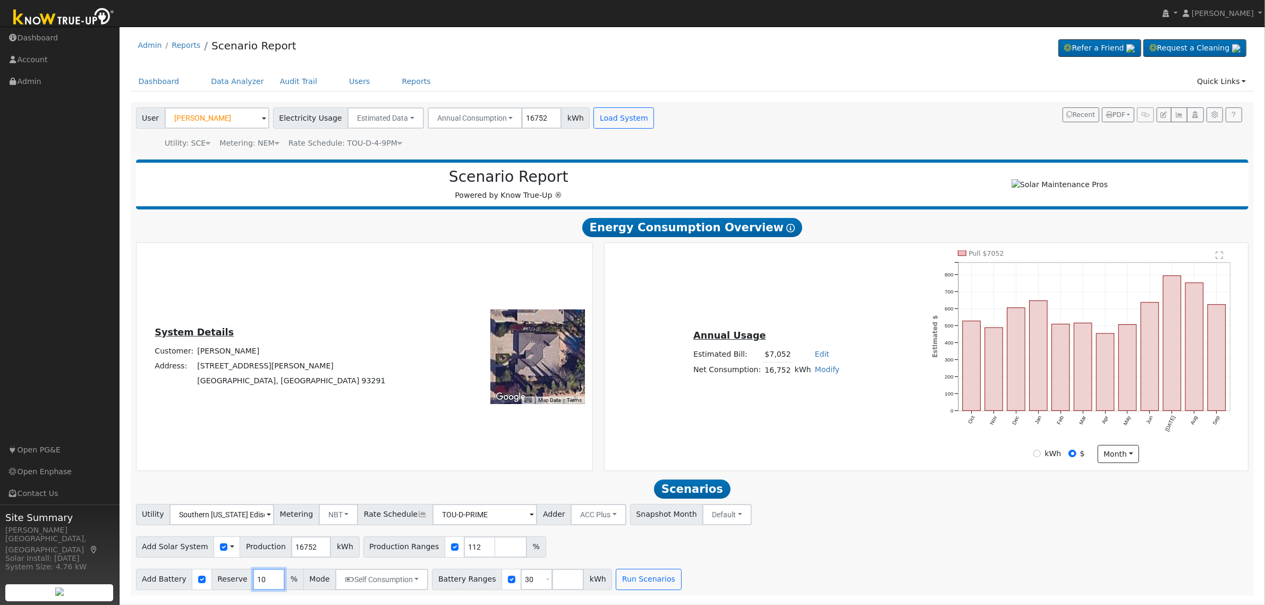
click at [253, 583] on input "10" at bounding box center [269, 579] width 32 height 21
type input "20"
click at [616, 583] on button "Run Scenarios" at bounding box center [648, 579] width 65 height 21
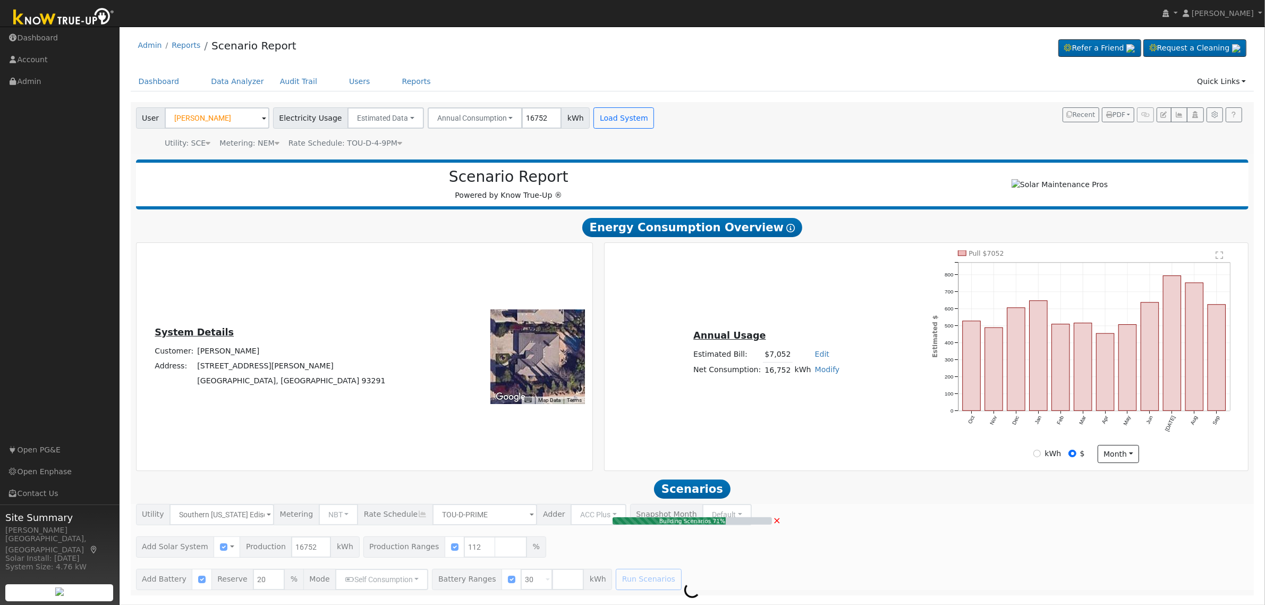
click at [816, 356] on link "Edit" at bounding box center [822, 354] width 14 height 9
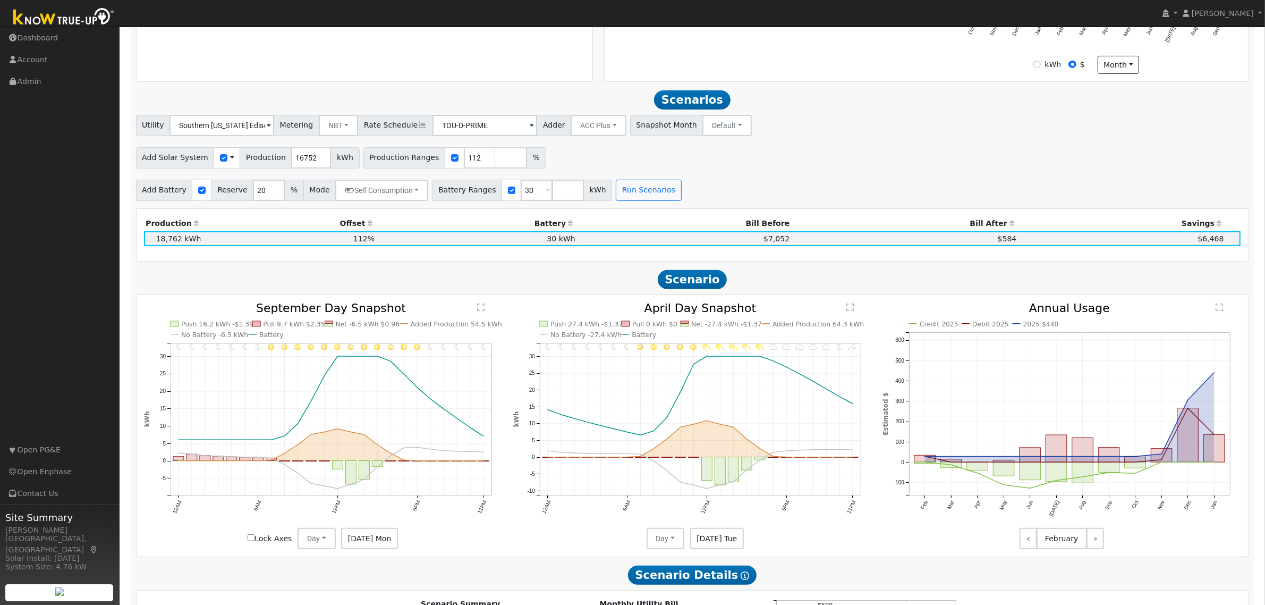
scroll to position [374, 0]
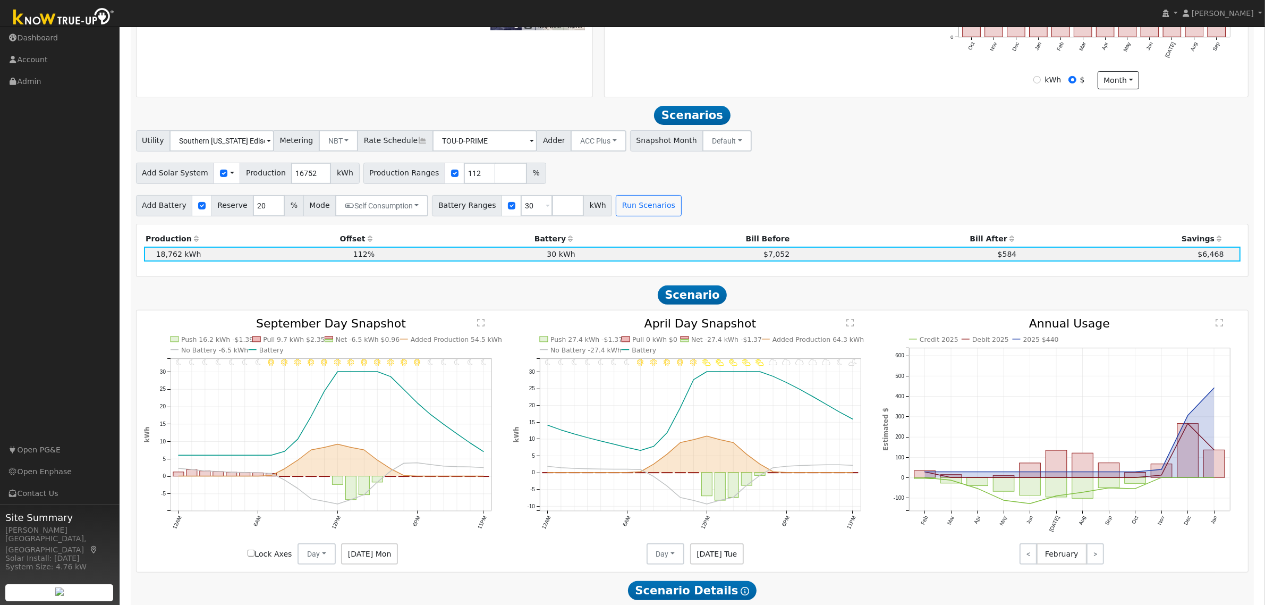
type input "6409"
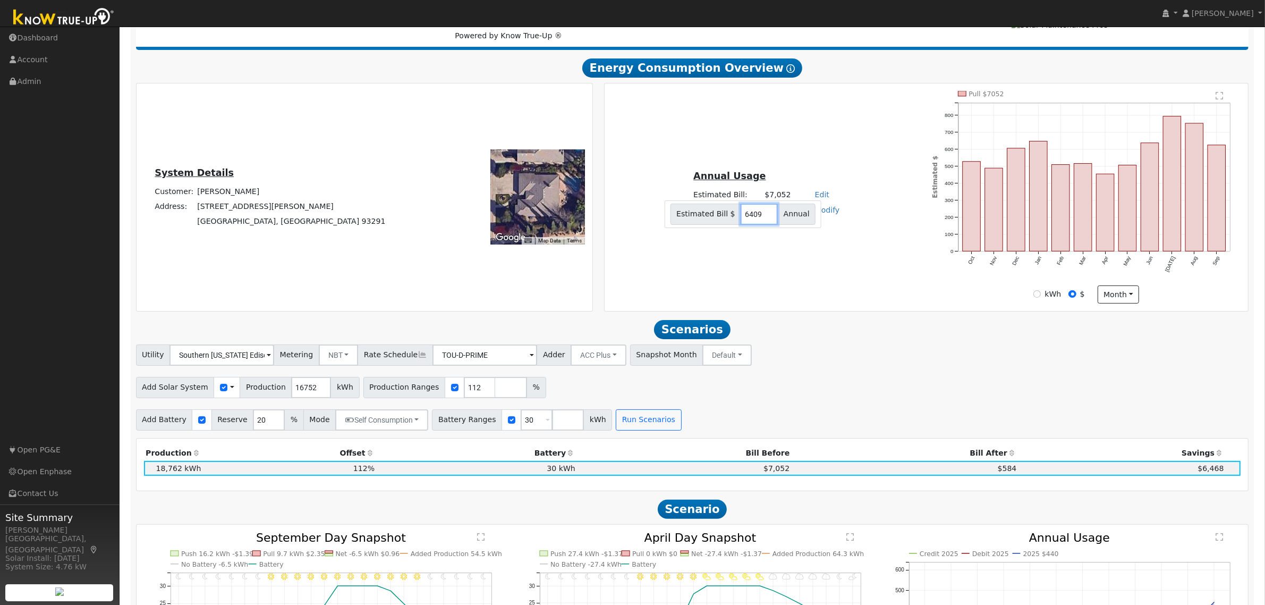
scroll to position [108, 0]
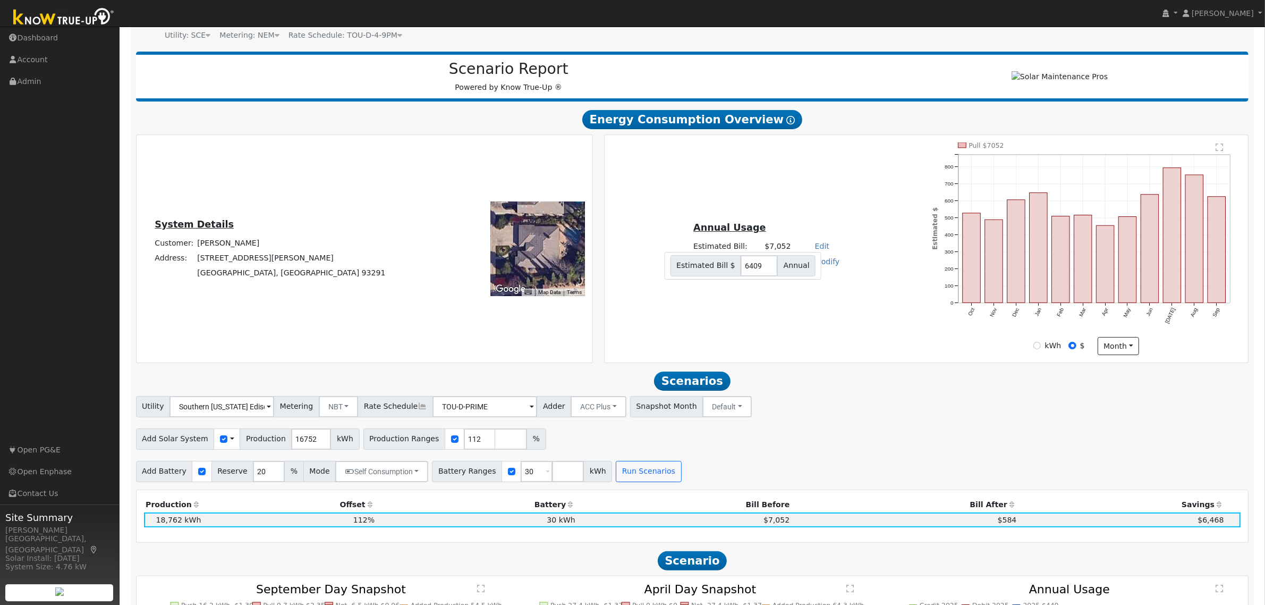
click at [823, 338] on div "Annual Usage Estimated Bill: $7,052 Edit Estimated Bill $ 6409 Annual Net Consu…" at bounding box center [927, 248] width 640 height 213
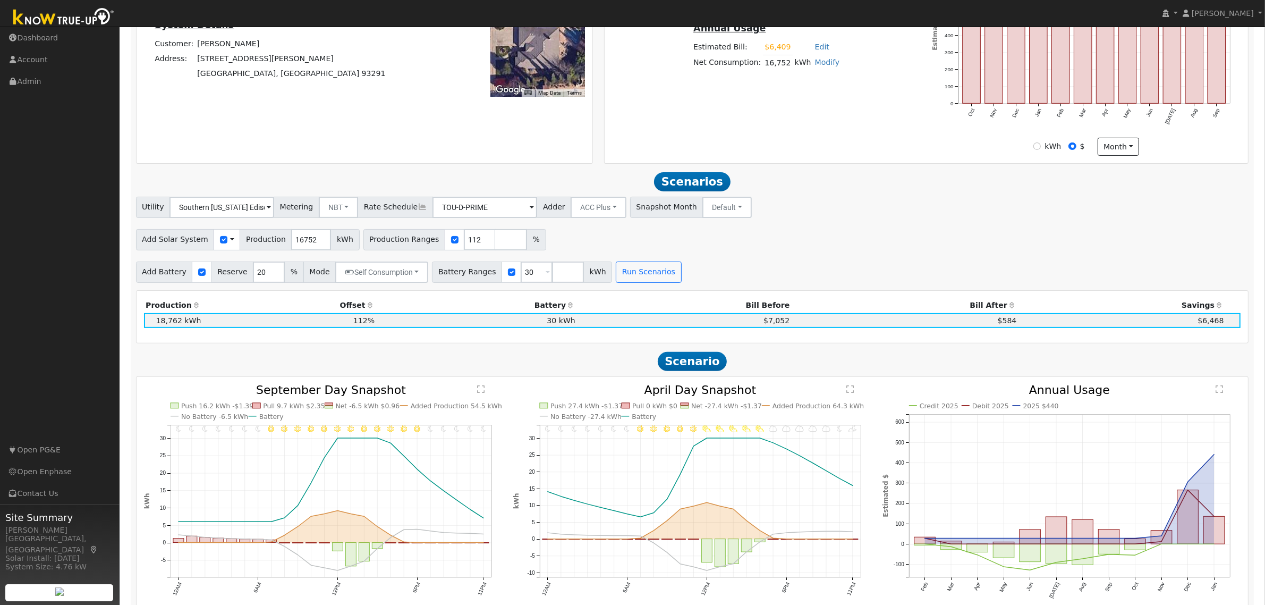
scroll to position [241, 0]
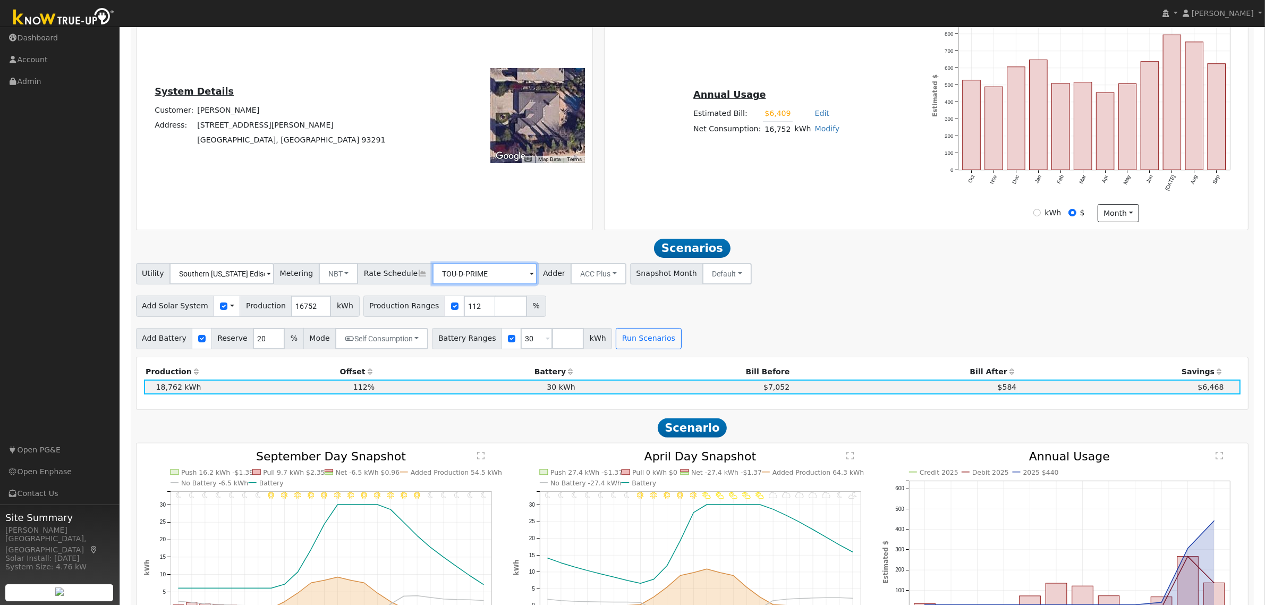
click at [514, 277] on input "TOU-D-PRIME" at bounding box center [485, 273] width 105 height 21
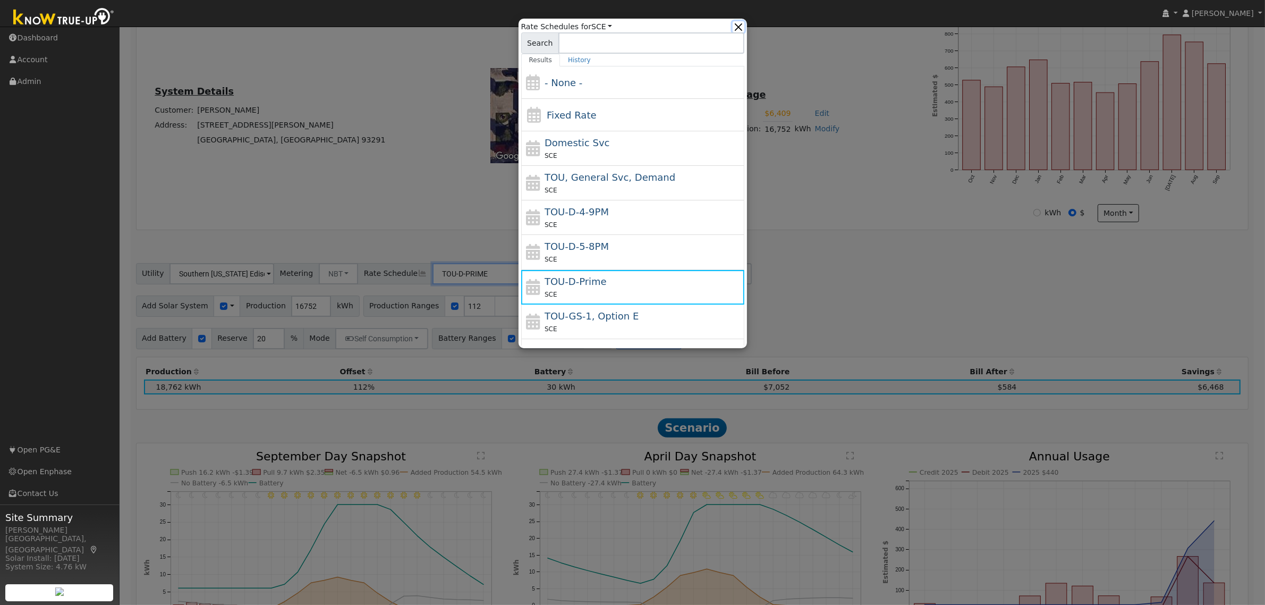
click at [737, 29] on button "button" at bounding box center [738, 26] width 11 height 11
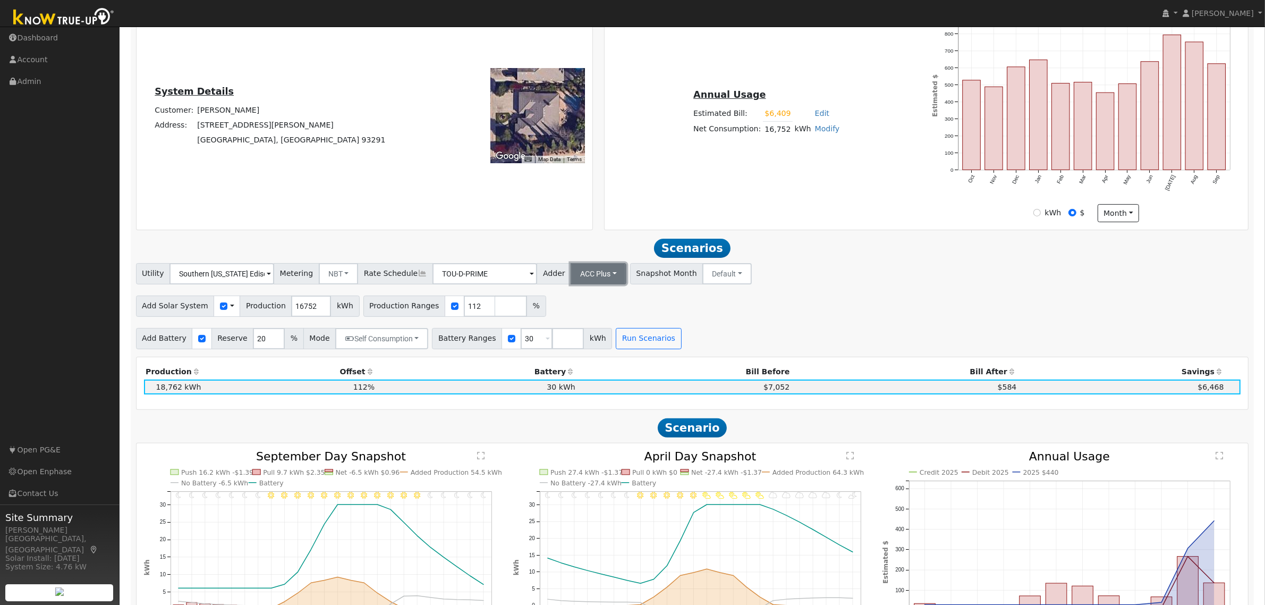
click at [597, 283] on button "ACC Plus" at bounding box center [599, 273] width 56 height 21
click at [747, 314] on div "Add Solar System Use CSV Data Production 16752 kWh Production Ranges 112 %" at bounding box center [692, 304] width 1117 height 25
click at [715, 276] on button "Default" at bounding box center [726, 273] width 49 height 21
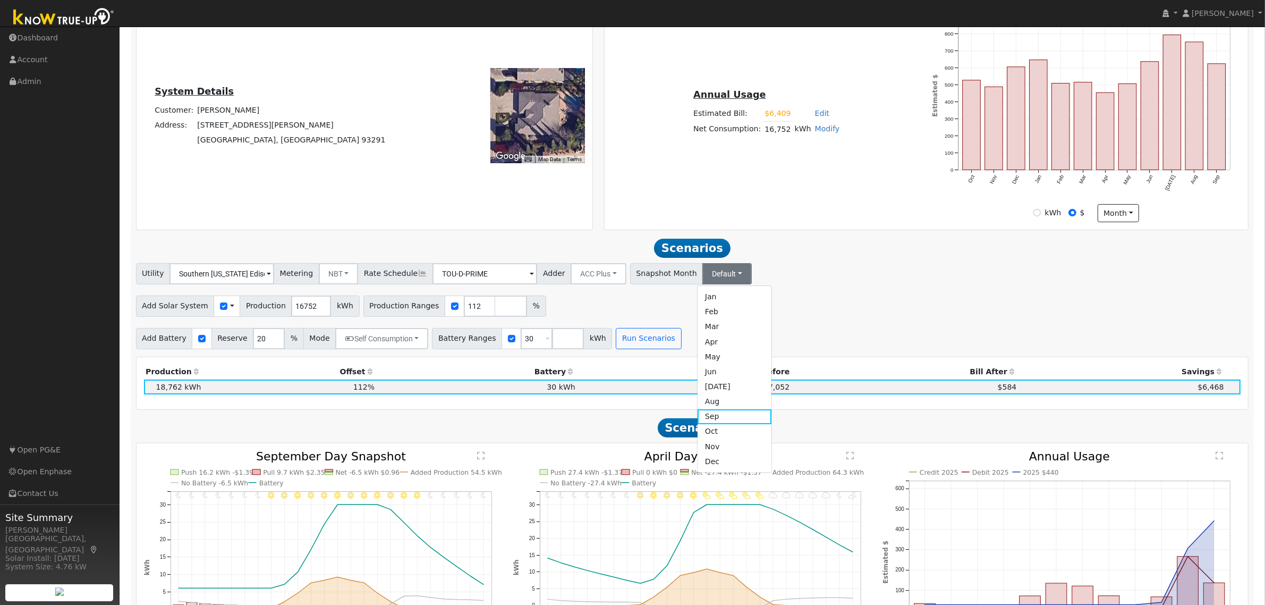
click at [807, 302] on div "Add Solar System Use CSV Data Production 16752 kWh Production Ranges 112 %" at bounding box center [692, 304] width 1117 height 25
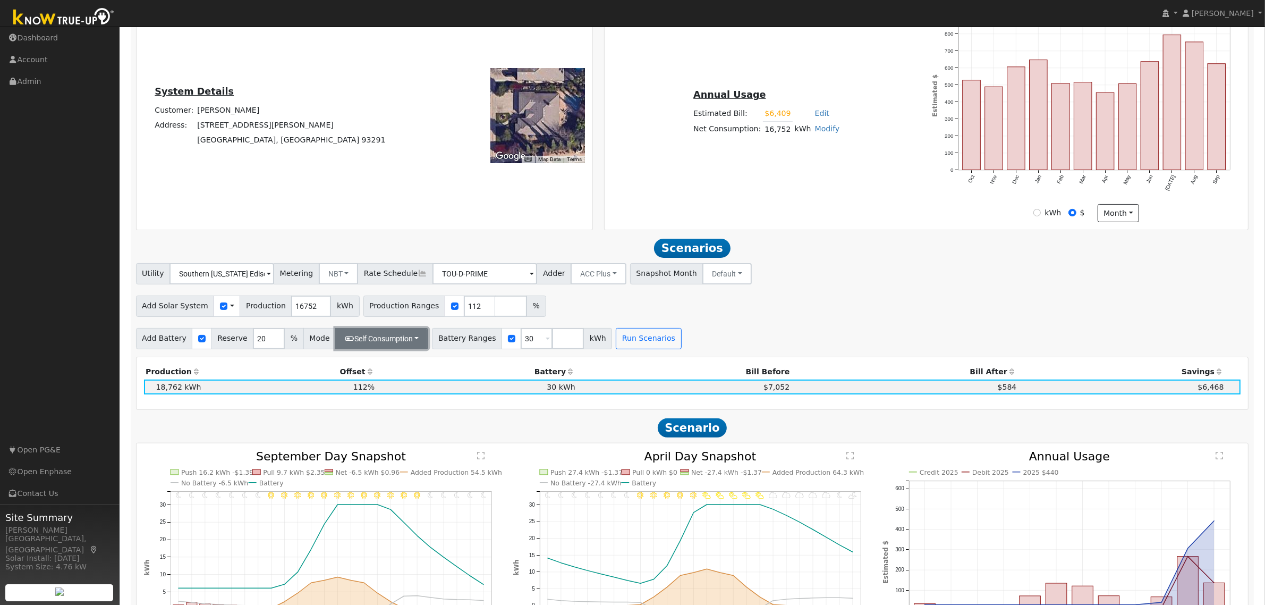
click at [388, 346] on button "Self Consumption" at bounding box center [381, 338] width 93 height 21
click at [381, 430] on label "Backup" at bounding box center [381, 422] width 112 height 15
click at [352, 426] on input "Backup" at bounding box center [347, 422] width 7 height 7
click at [639, 346] on button "Run Scenarios" at bounding box center [662, 338] width 65 height 21
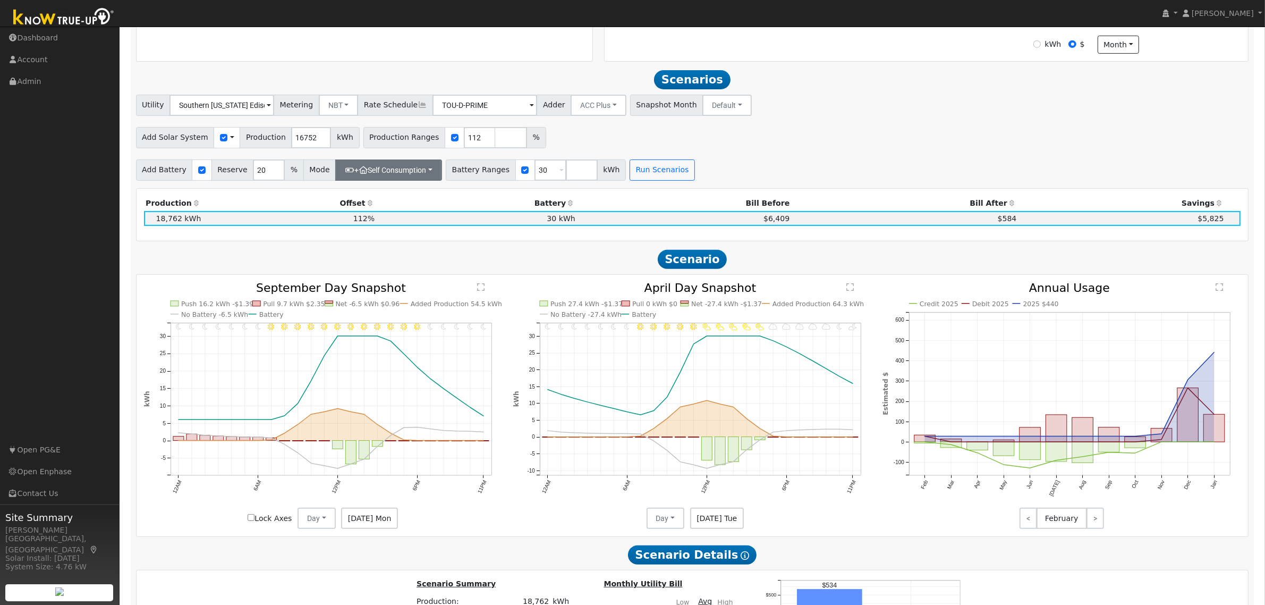
scroll to position [386, 0]
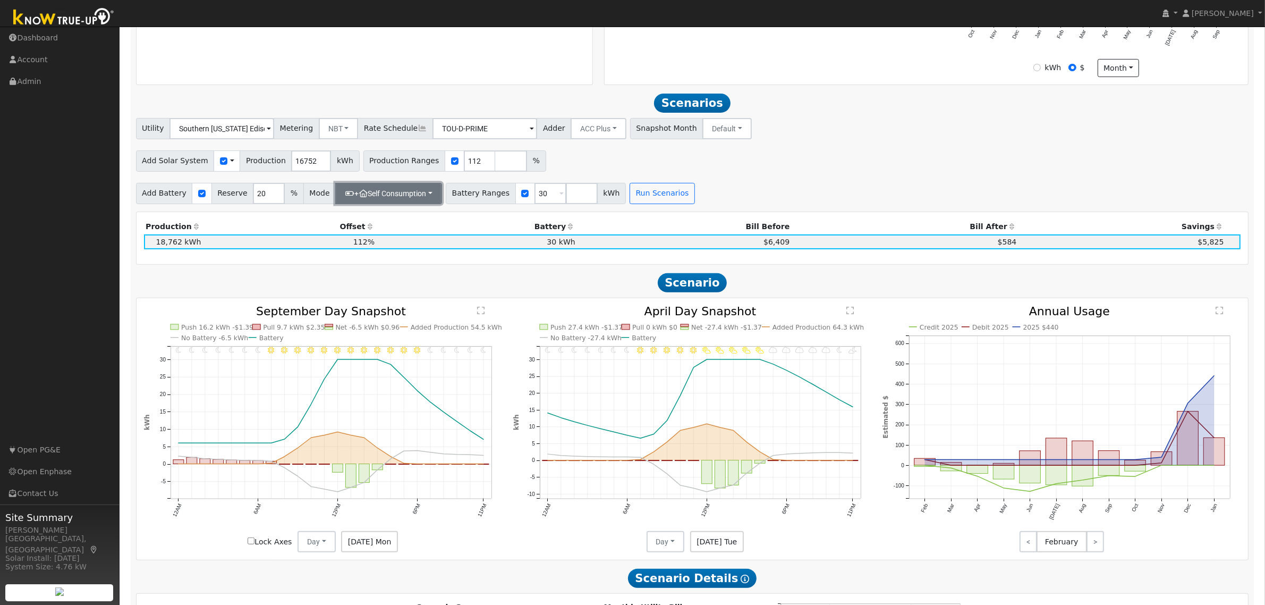
click at [404, 200] on button "+ Self Consumption" at bounding box center [388, 193] width 107 height 21
click at [389, 221] on link "Self Consumption" at bounding box center [381, 216] width 112 height 15
click at [412, 197] on button "+ Self Consumption" at bounding box center [388, 193] width 107 height 21
click at [345, 281] on input "Backup" at bounding box center [347, 277] width 7 height 7
checkbox input "false"
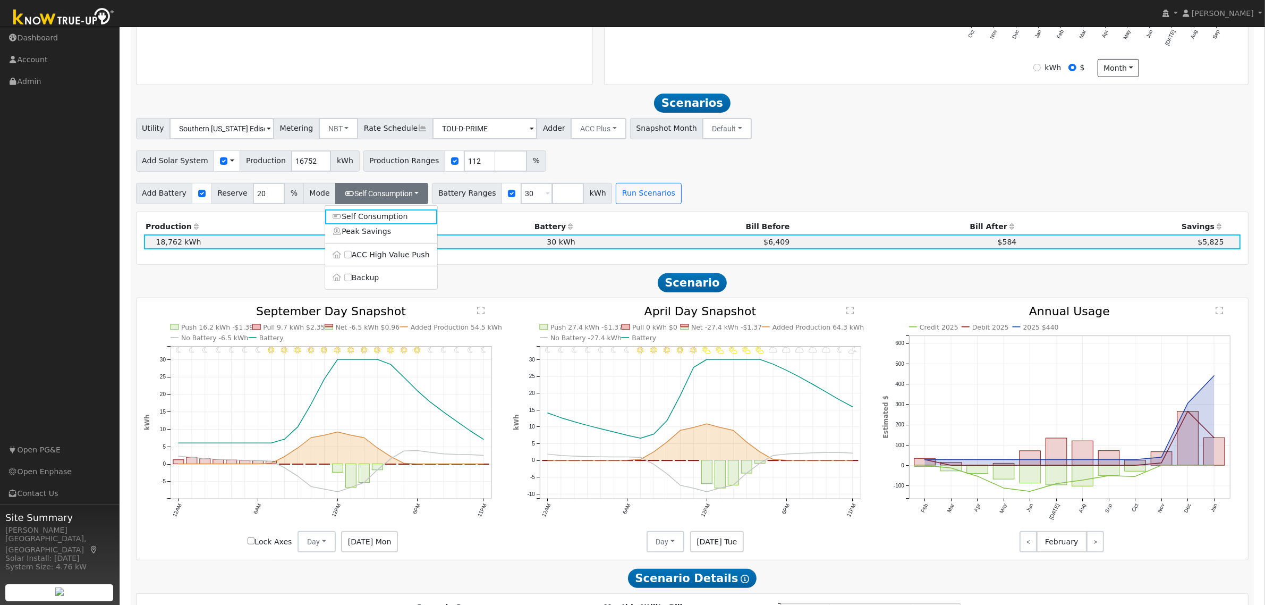
click at [808, 191] on div "Add Battery Reserve 20 % Mode Self Consumption Self Consumption Peak Savings AC…" at bounding box center [692, 191] width 1117 height 25
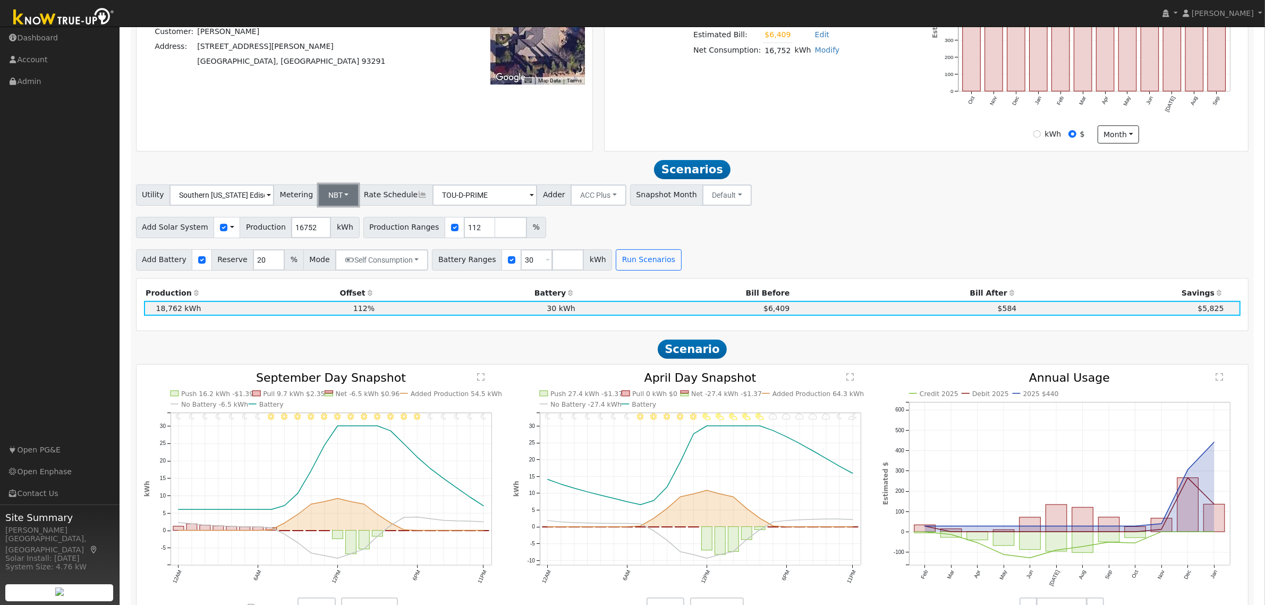
click at [342, 201] on button "NBT" at bounding box center [339, 194] width 40 height 21
click at [852, 238] on div "Add Solar System Use CSV Data Production 16752 kWh Production Ranges 112 %" at bounding box center [692, 225] width 1117 height 25
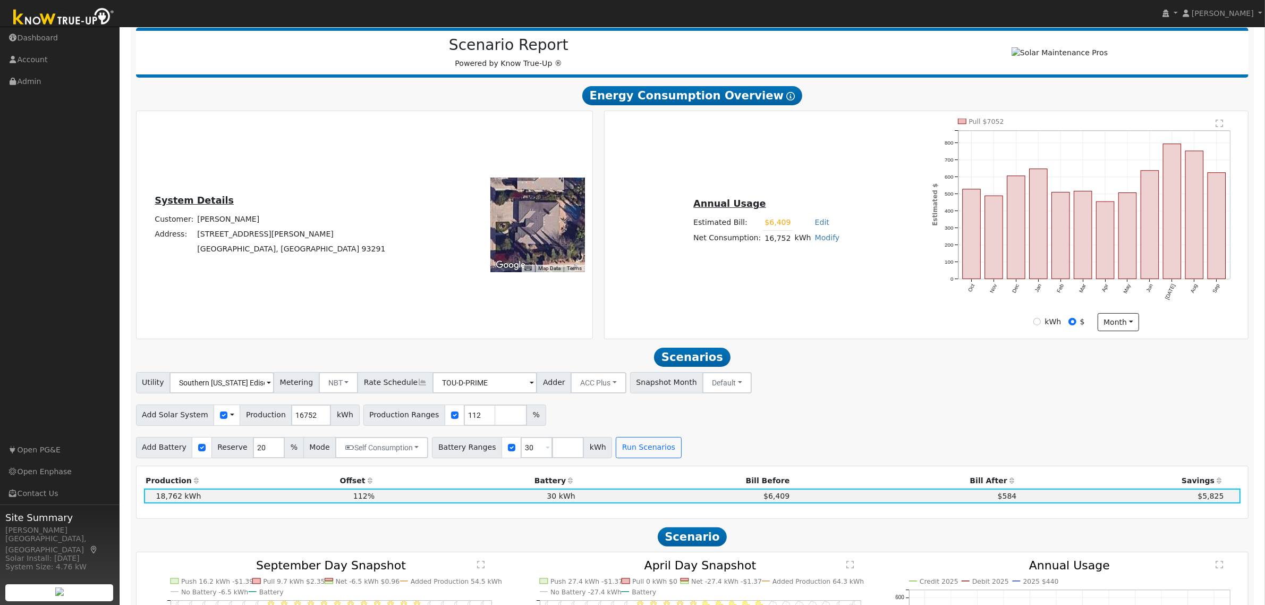
scroll to position [133, 0]
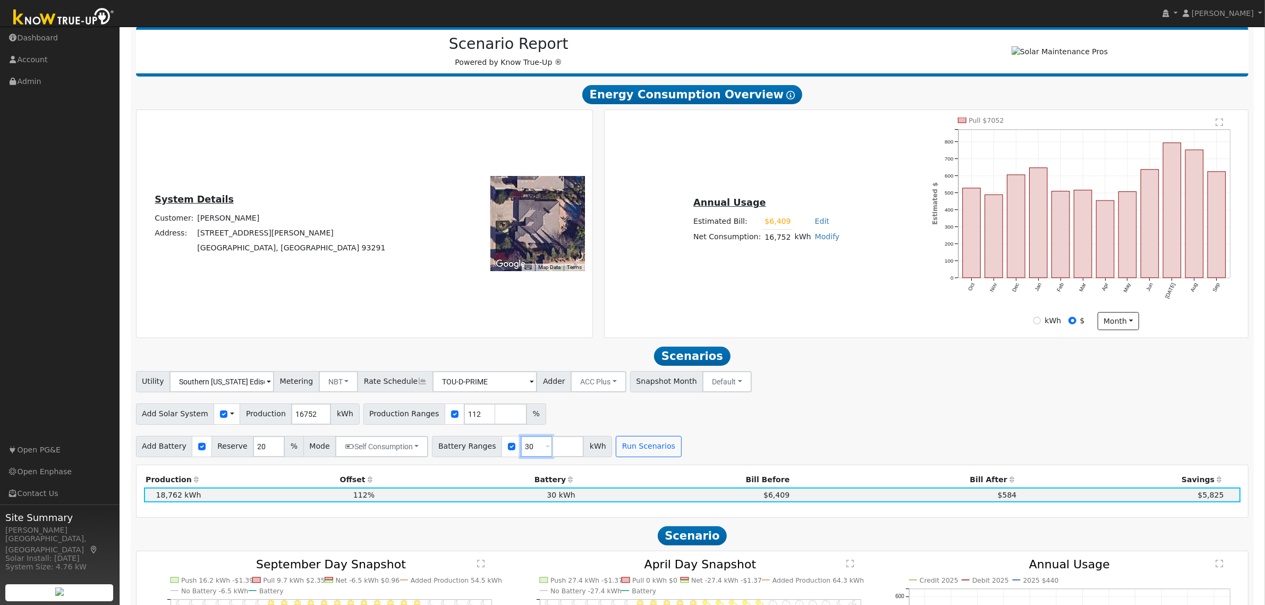
click at [521, 457] on input "30" at bounding box center [537, 446] width 32 height 21
type input "2"
click at [464, 422] on input "112" at bounding box center [480, 413] width 32 height 21
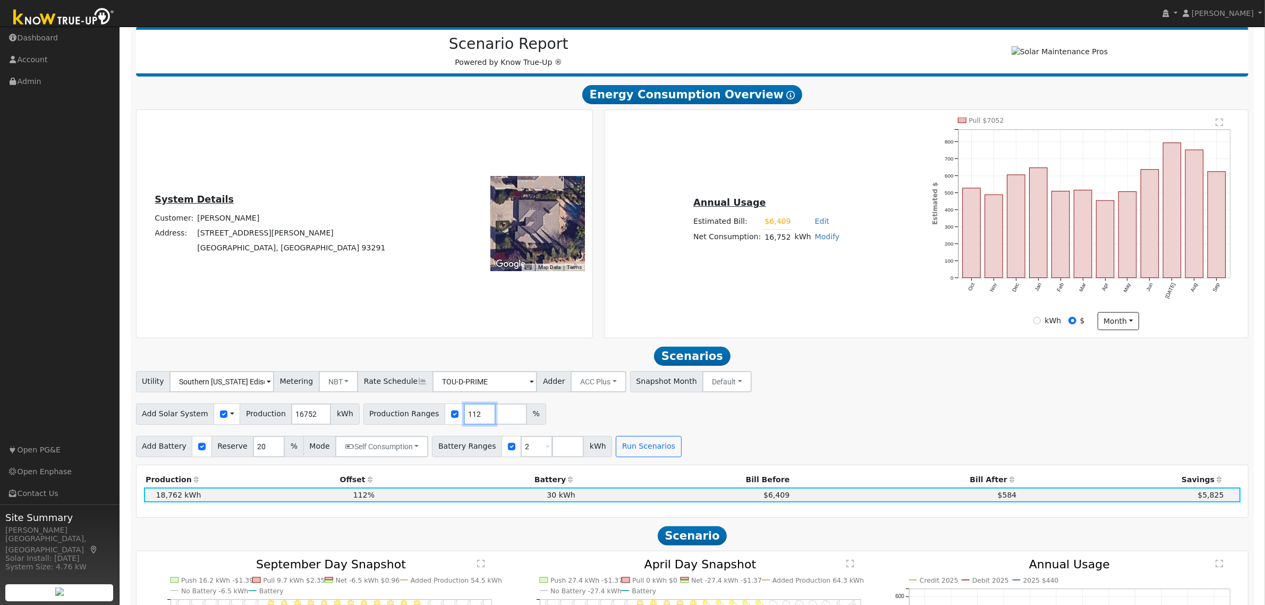
click at [464, 422] on input "112" at bounding box center [480, 413] width 32 height 21
type input "120"
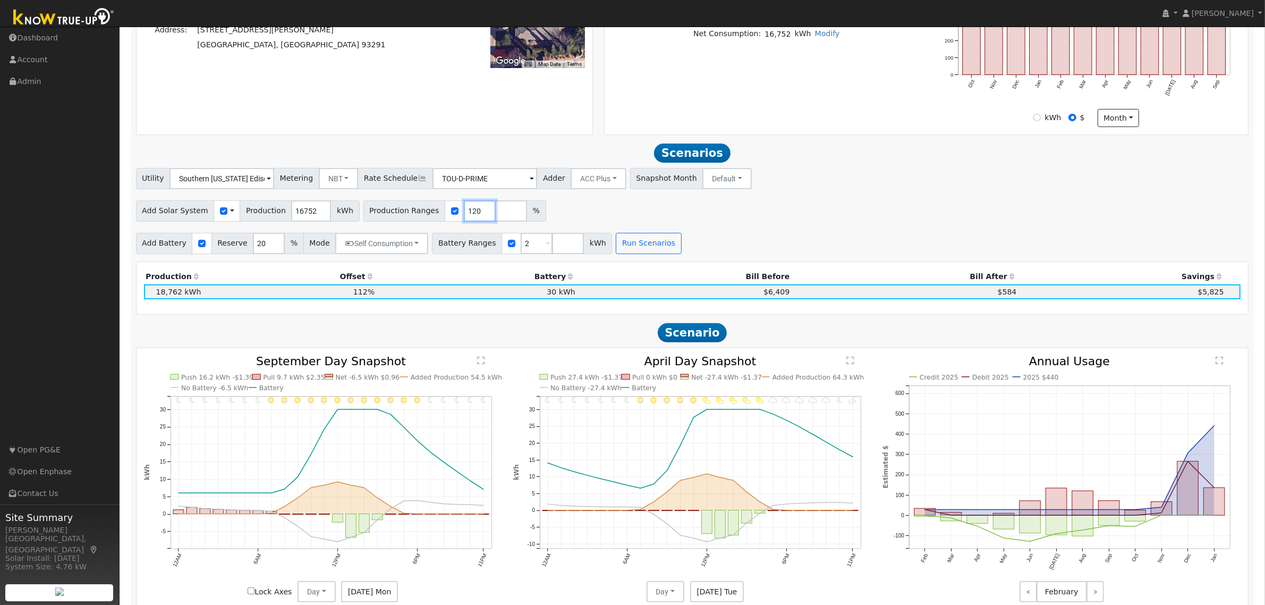
scroll to position [312, 0]
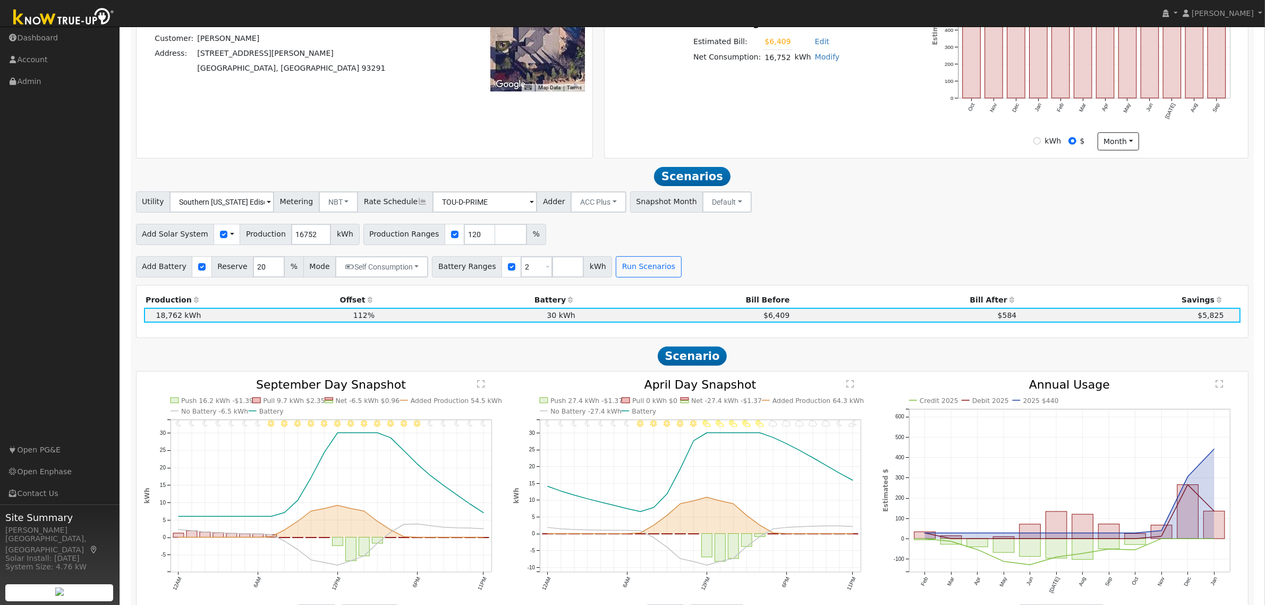
click at [946, 230] on div "Add Solar System Use CSV Data Production 16752 kWh Production Ranges 120 %" at bounding box center [692, 232] width 1117 height 25
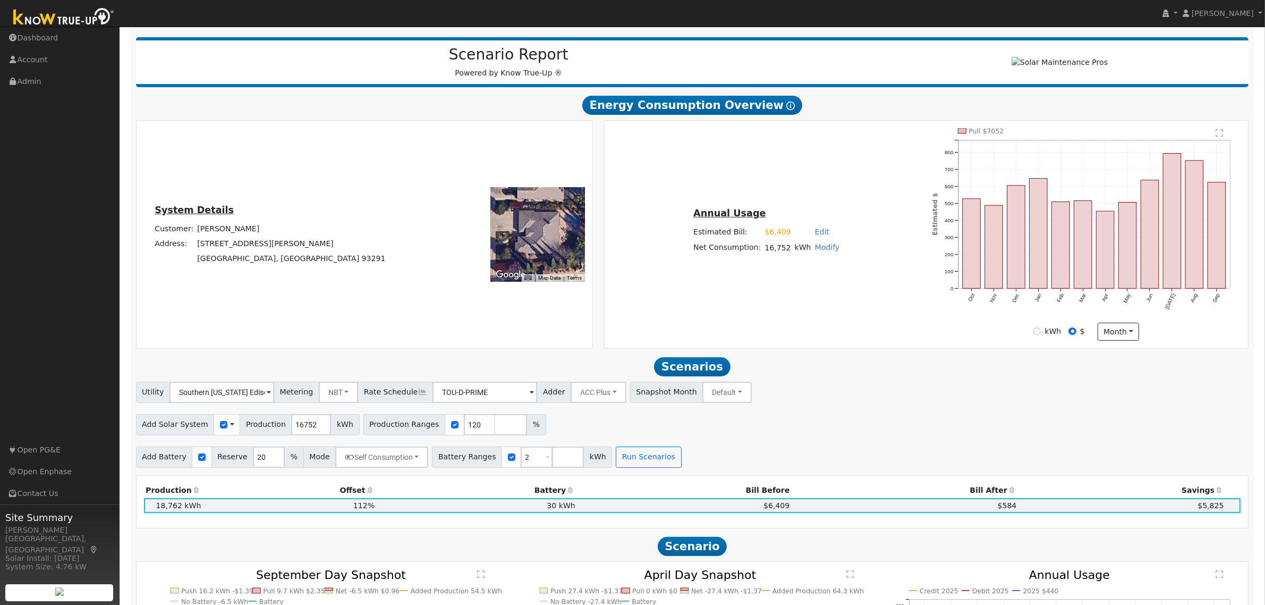
scroll to position [180, 0]
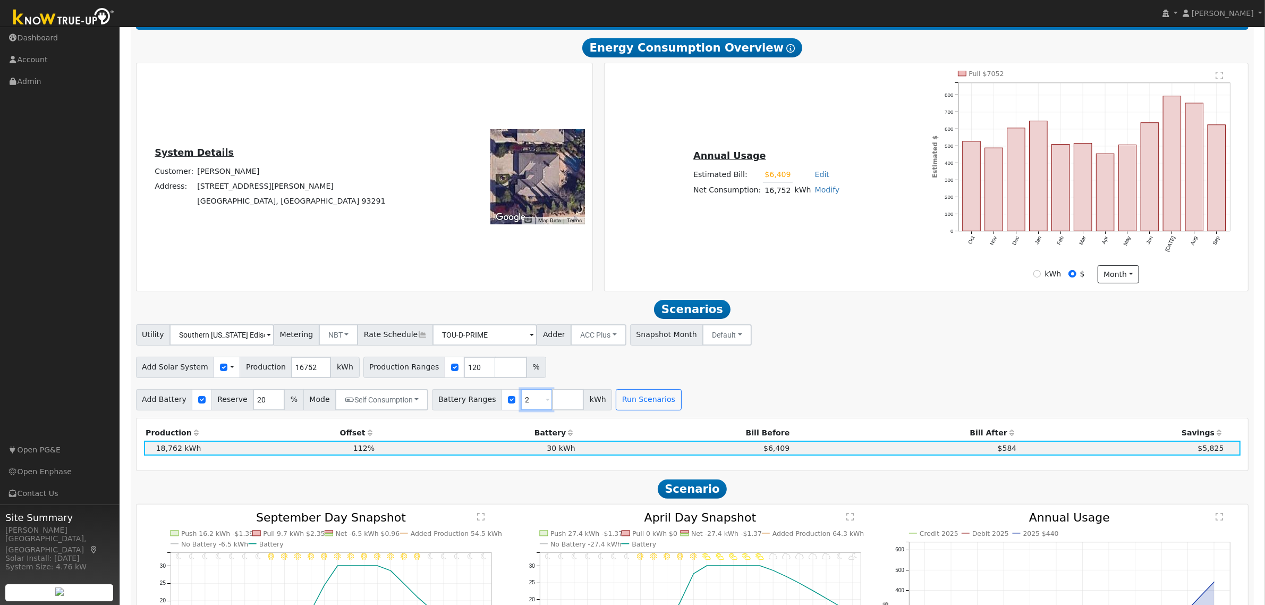
click at [521, 403] on input "2" at bounding box center [537, 399] width 32 height 21
click at [524, 402] on input "30" at bounding box center [537, 399] width 32 height 21
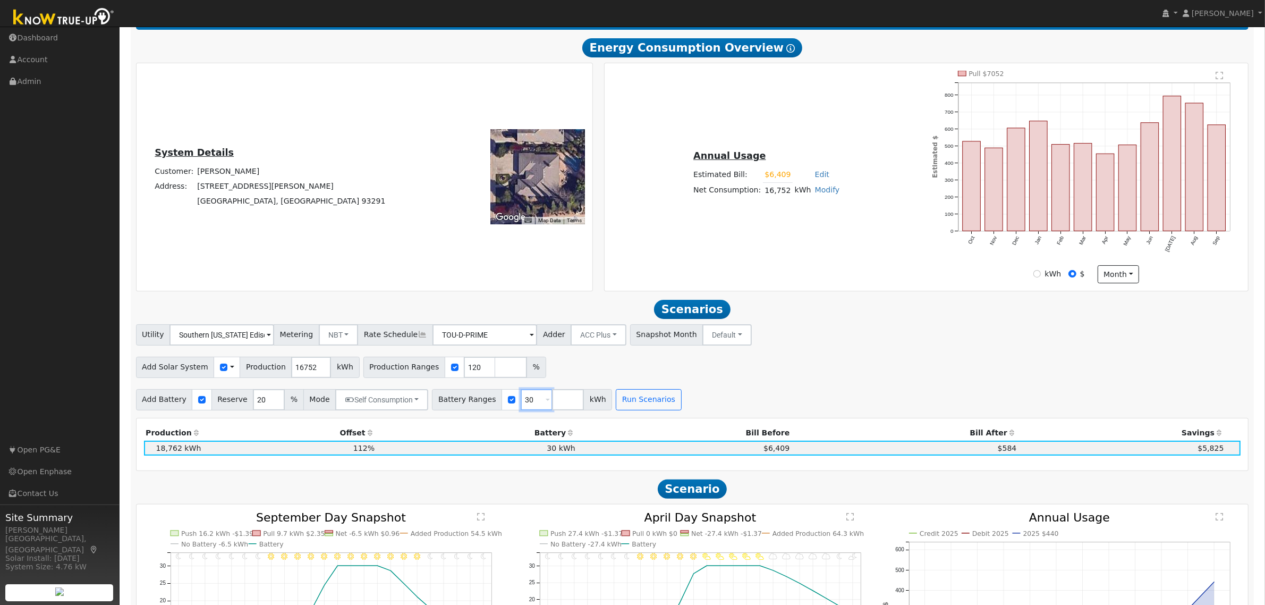
click at [526, 401] on input "30" at bounding box center [537, 399] width 32 height 21
type input "40"
click at [629, 405] on button "Run Scenarios" at bounding box center [648, 399] width 65 height 21
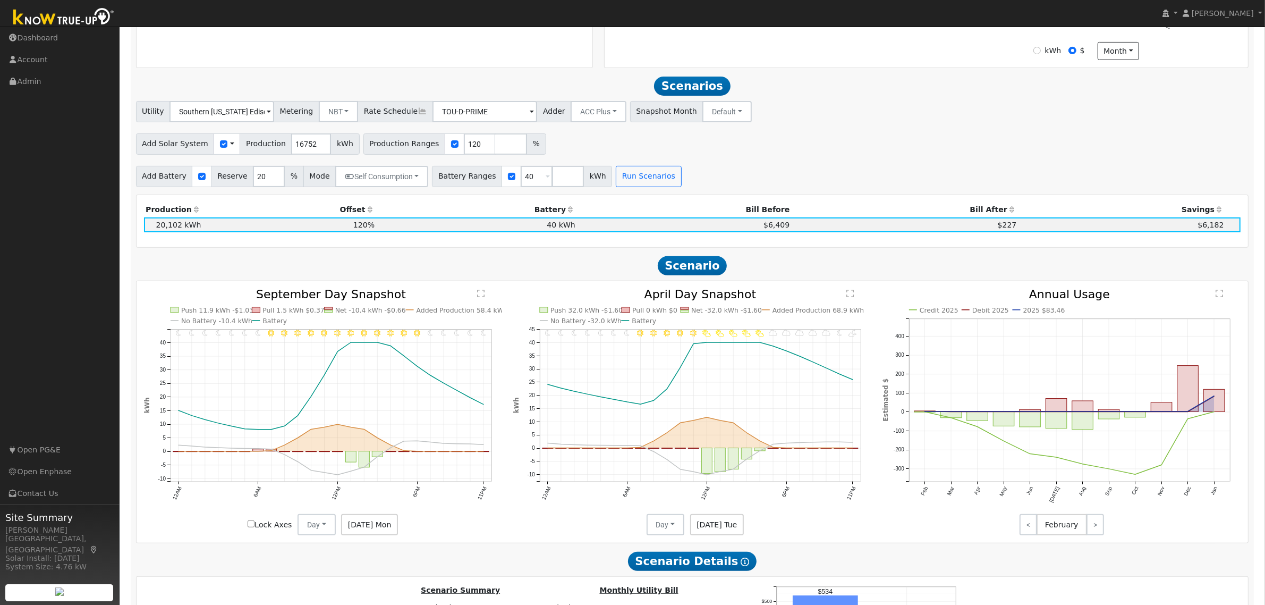
scroll to position [319, 0]
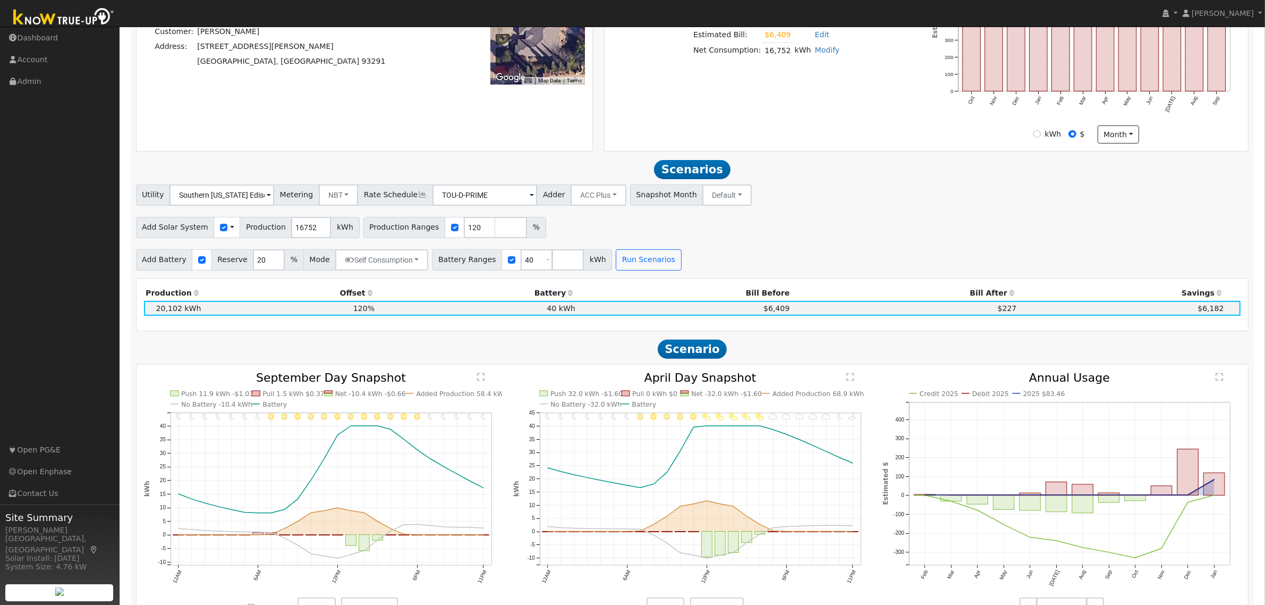
click at [952, 250] on div "Add Battery Reserve 20 % Mode Self Consumption Self Consumption Peak Savings AC…" at bounding box center [692, 257] width 1117 height 25
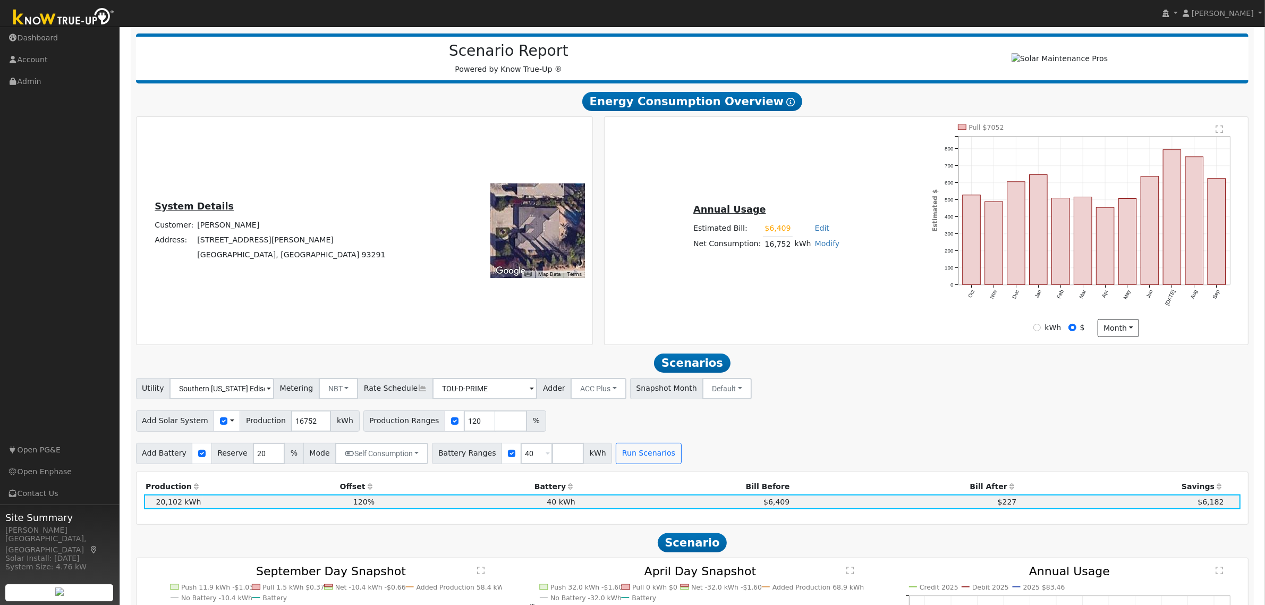
scroll to position [120, 0]
